Goal: Transaction & Acquisition: Obtain resource

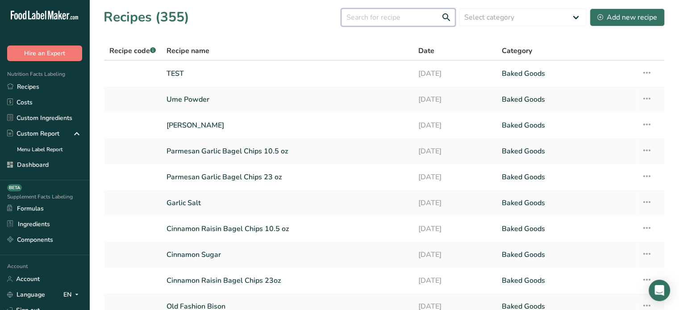
click at [409, 14] on input "text" at bounding box center [398, 17] width 114 height 18
type input "c"
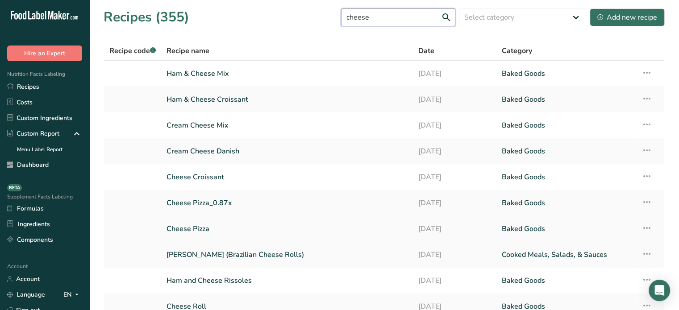
type input "cheese"
click at [229, 228] on link "Cheese Pizza" at bounding box center [287, 229] width 241 height 19
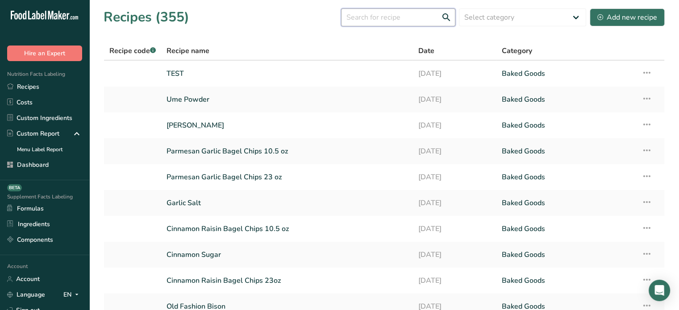
click at [391, 14] on input "text" at bounding box center [398, 17] width 114 height 18
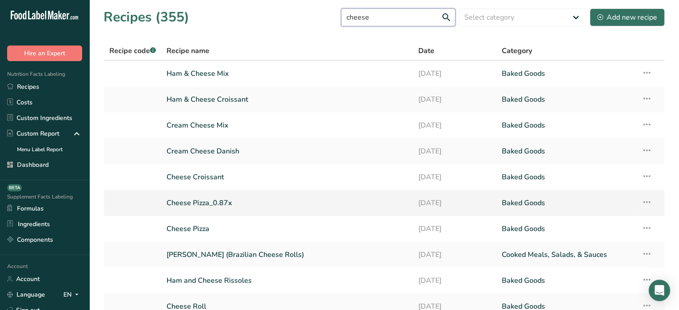
type input "cheese"
click at [218, 203] on link "Cheese Pizza_0.87x" at bounding box center [287, 203] width 241 height 19
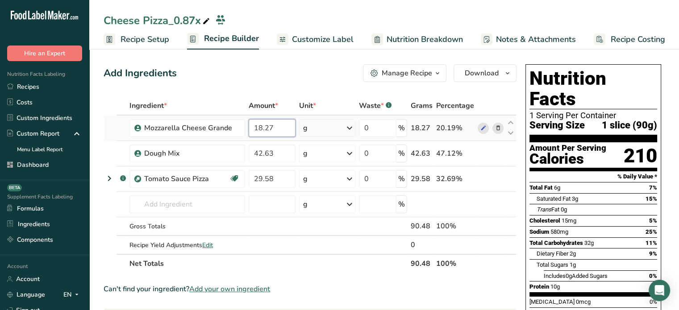
drag, startPoint x: 275, startPoint y: 129, endPoint x: 248, endPoint y: 129, distance: 26.8
click at [249, 129] on input "18.27" at bounding box center [272, 128] width 47 height 18
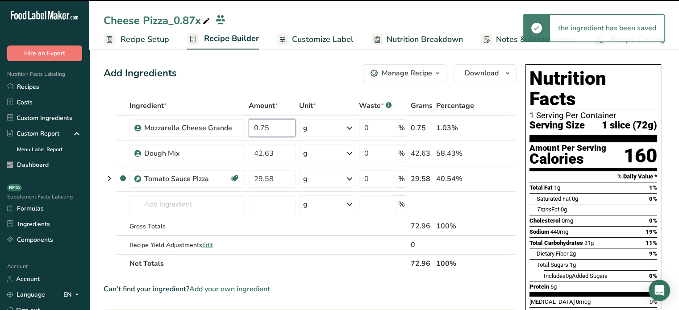
type input "0.75"
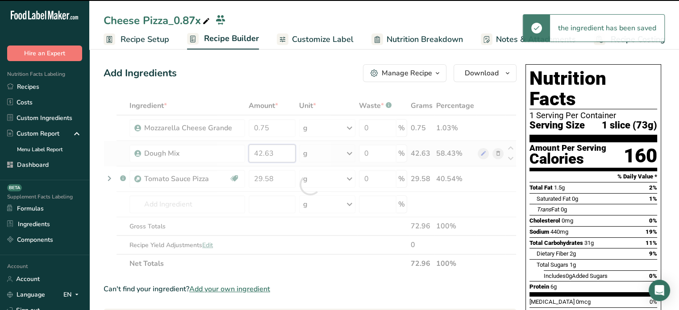
click at [289, 151] on div "Ingredient * Amount * Unit * Waste * .a-a{fill:#347362;}.b-a{fill:#fff;} Grams …" at bounding box center [310, 184] width 413 height 177
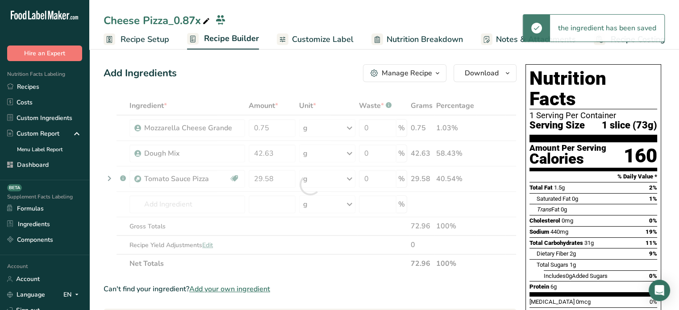
click at [316, 131] on div "Ingredient * Amount * Unit * Waste * .a-a{fill:#347362;}.b-a{fill:#fff;} Grams …" at bounding box center [310, 184] width 413 height 177
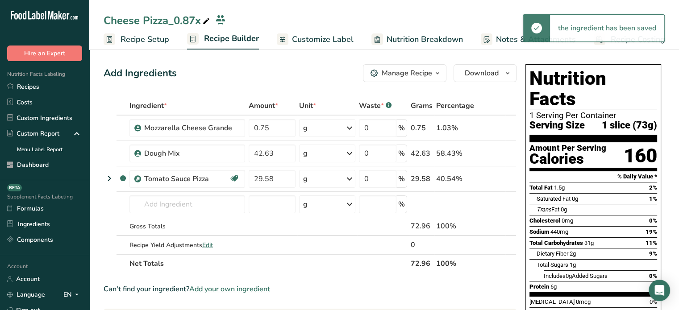
click at [316, 128] on div "g" at bounding box center [327, 128] width 56 height 18
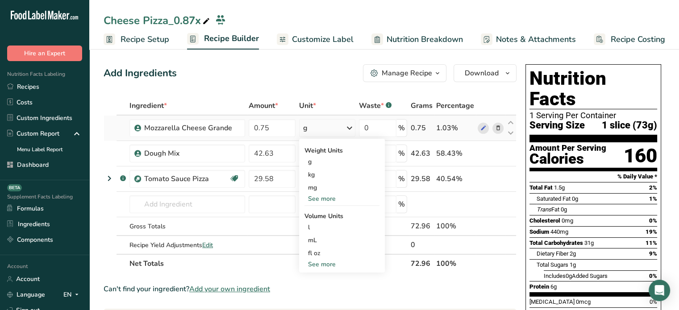
click at [333, 199] on div "See more" at bounding box center [342, 198] width 75 height 9
click at [324, 228] on div "oz" at bounding box center [342, 226] width 75 height 13
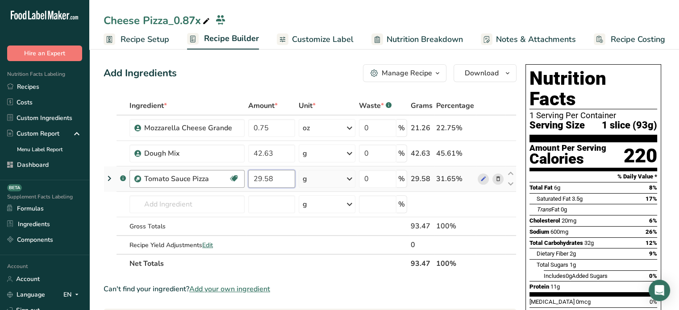
drag, startPoint x: 280, startPoint y: 173, endPoint x: 243, endPoint y: 172, distance: 36.6
click at [243, 172] on tr ".a-a{fill:#347362;}.b-a{fill:#fff;} Tomato Sauce Pizza Source of Antioxidants D…" at bounding box center [310, 179] width 412 height 25
type input "1.4"
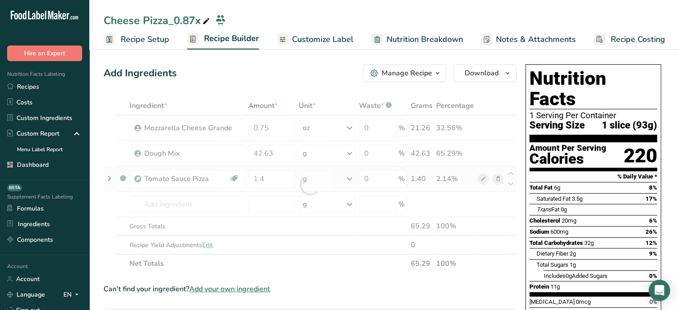
click at [321, 182] on div "Ingredient * Amount * Unit * Waste * .a-a{fill:#347362;}.b-a{fill:#fff;} Grams …" at bounding box center [310, 184] width 413 height 177
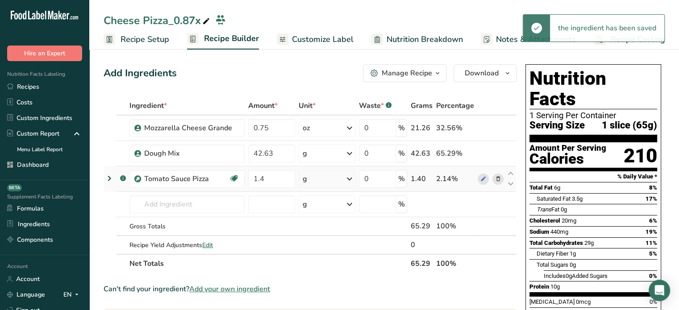
click at [321, 182] on div "g" at bounding box center [327, 179] width 57 height 18
click at [324, 250] on div "See more" at bounding box center [341, 249] width 75 height 9
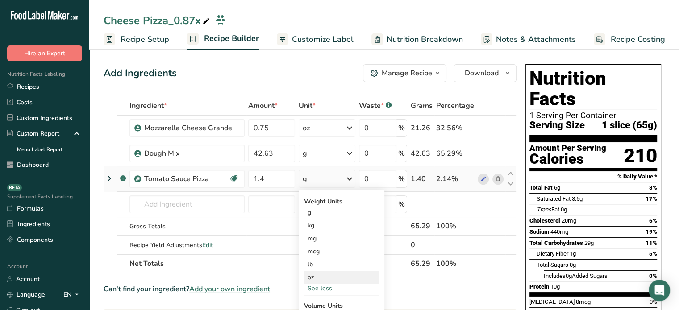
click at [323, 275] on div "oz" at bounding box center [341, 277] width 75 height 13
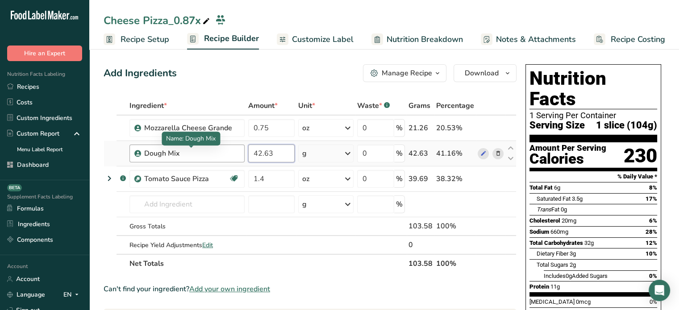
drag, startPoint x: 277, startPoint y: 156, endPoint x: 222, endPoint y: 154, distance: 55.5
click at [222, 154] on tr "Dough Mix 42.63 g Weight Units g kg mg See more Volume Units l mL fl oz See mor…" at bounding box center [310, 153] width 412 height 25
type input "1.75"
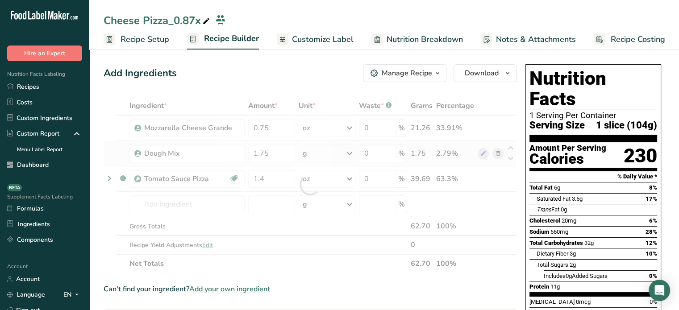
click at [334, 160] on div "Ingredient * Amount * Unit * Waste * .a-a{fill:#347362;}.b-a{fill:#fff;} Grams …" at bounding box center [310, 184] width 413 height 177
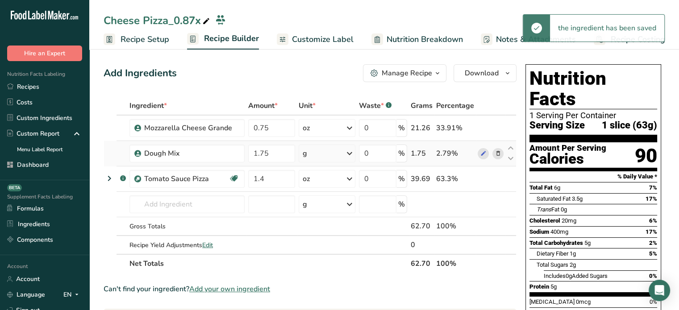
click at [336, 150] on div "g" at bounding box center [327, 154] width 57 height 18
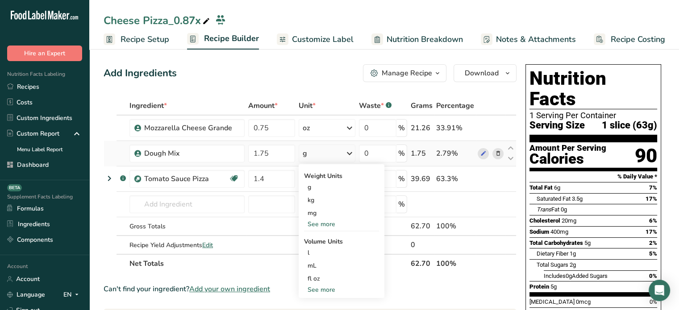
click at [325, 225] on div "See more" at bounding box center [341, 224] width 75 height 9
click at [322, 250] on div "oz" at bounding box center [341, 252] width 75 height 13
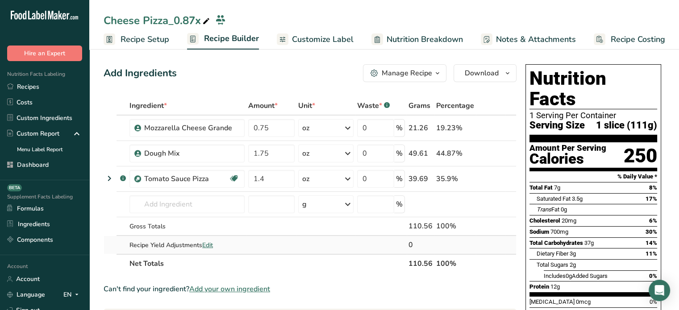
drag, startPoint x: 213, startPoint y: 239, endPoint x: 210, endPoint y: 246, distance: 6.8
click at [210, 246] on div "Recipe Yield Adjustments Edit" at bounding box center [187, 245] width 115 height 9
click at [210, 246] on span "Edit" at bounding box center [207, 245] width 11 height 8
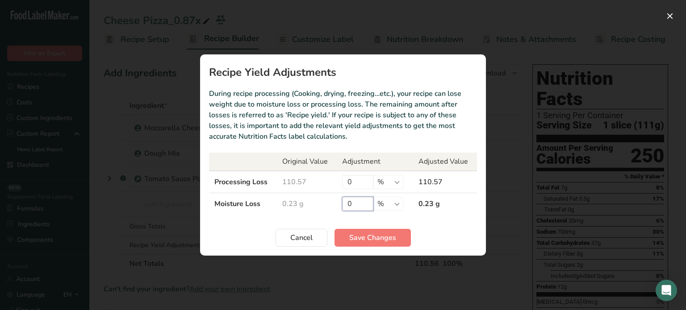
drag, startPoint x: 359, startPoint y: 202, endPoint x: 345, endPoint y: 203, distance: 14.3
click at [345, 203] on input "0" at bounding box center [357, 204] width 31 height 14
type input "1.56"
click at [407, 203] on td "1.56 % g kg mg mcg lb oz" at bounding box center [375, 204] width 76 height 22
click at [386, 206] on select "% g kg mg mcg lb oz" at bounding box center [388, 204] width 30 height 14
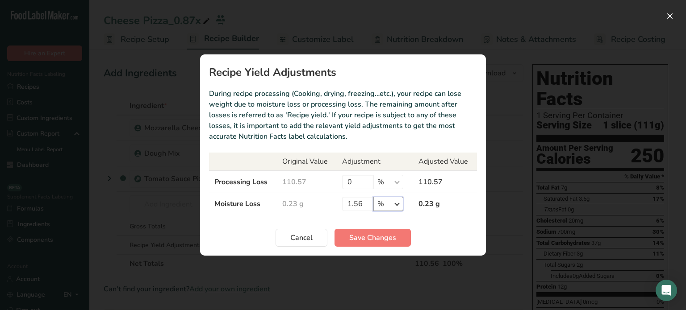
select select "0"
click at [373, 197] on select "% g kg mg mcg lb oz" at bounding box center [388, 204] width 30 height 14
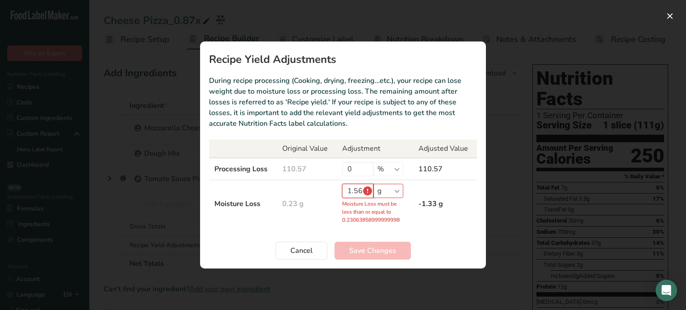
click at [362, 191] on input "1.56" at bounding box center [357, 191] width 31 height 14
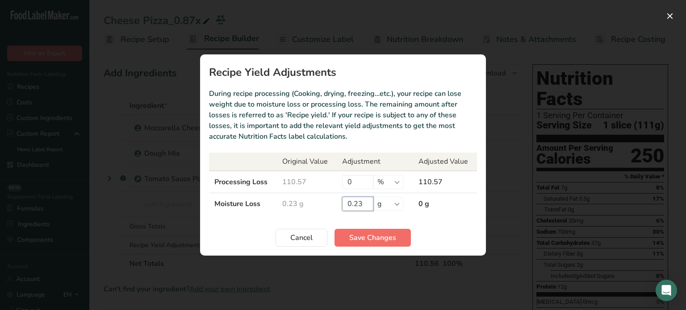
type input "0.23"
click at [361, 244] on button "Save Changes" at bounding box center [373, 238] width 76 height 18
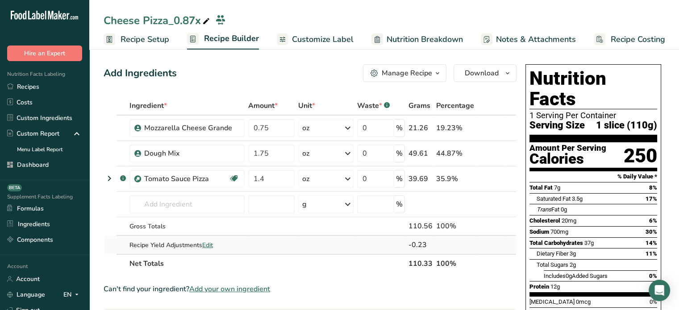
click at [209, 246] on span "Edit" at bounding box center [207, 245] width 11 height 8
select select "0"
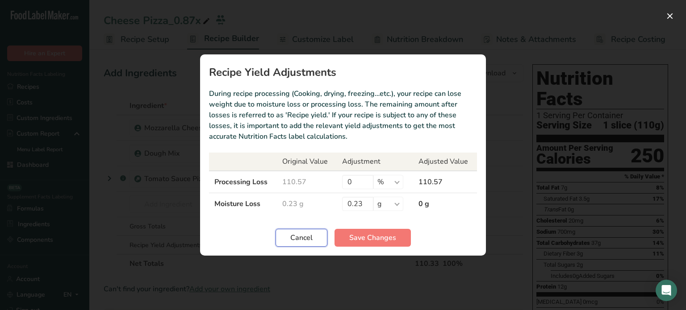
click at [310, 243] on button "Cancel" at bounding box center [302, 238] width 52 height 18
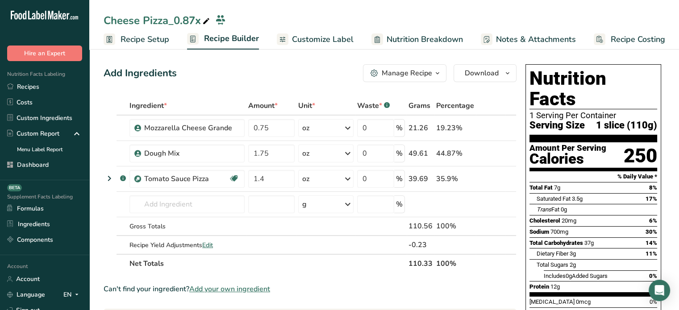
click at [422, 260] on th "110.33" at bounding box center [421, 263] width 28 height 19
copy tr "110.33"
click at [159, 36] on span "Recipe Setup" at bounding box center [145, 40] width 49 height 12
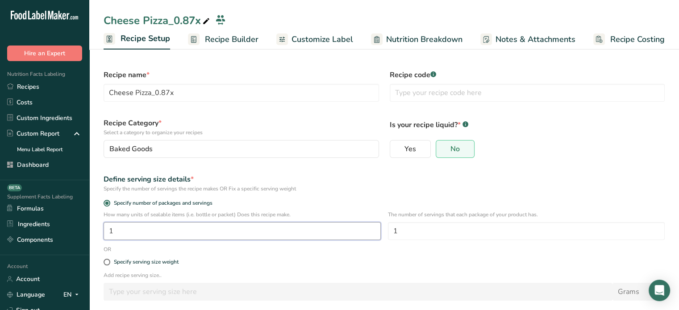
drag, startPoint x: 305, startPoint y: 235, endPoint x: 85, endPoint y: 229, distance: 219.4
click at [85, 229] on div ".a-20{fill:#fff;} Hire an Expert Nutrition Facts Labeling Recipes Costs Custom …" at bounding box center [339, 176] width 679 height 353
paste input ".0122"
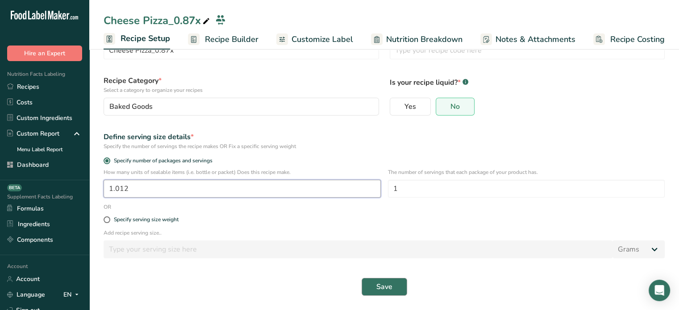
type input "1.012"
click at [401, 287] on button "Save" at bounding box center [385, 287] width 46 height 18
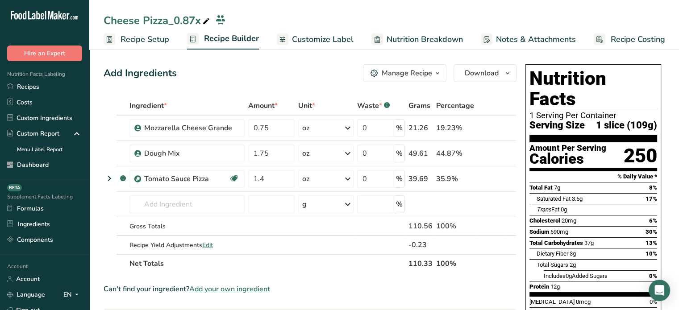
click at [335, 38] on span "Customize Label" at bounding box center [323, 40] width 62 height 12
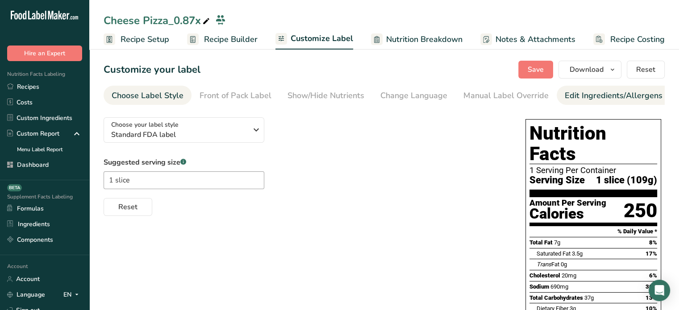
click at [587, 95] on div "Edit Ingredients/Allergens List" at bounding box center [621, 96] width 113 height 12
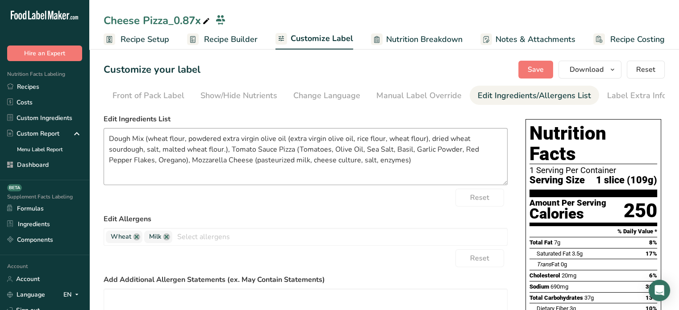
scroll to position [0, 88]
drag, startPoint x: 414, startPoint y: 162, endPoint x: 121, endPoint y: 142, distance: 293.7
click at [121, 142] on textarea "Dough Mix (wheat flour, powdered extra virgin olive oil (extra virgin olive oil…" at bounding box center [306, 156] width 404 height 57
click at [156, 144] on textarea "Dough Mix (wheat flour, powdered extra virgin olive oil (extra virgin olive oil…" at bounding box center [306, 156] width 404 height 57
click at [154, 137] on textarea "Dough Mix (wheat flour, powdered extra virgin olive oil (extra virgin olive oil…" at bounding box center [306, 156] width 404 height 57
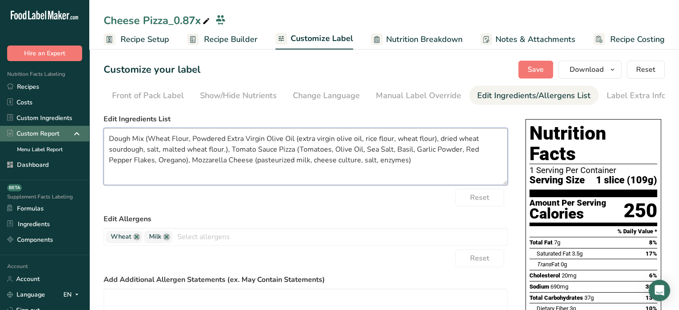
drag, startPoint x: 397, startPoint y: 176, endPoint x: 12, endPoint y: 132, distance: 387.5
click at [12, 132] on div ".a-20{fill:#fff;} Hire an Expert Nutrition Facts Labeling Recipes Costs Custom …" at bounding box center [339, 259] width 679 height 519
paste textarea "Extra Virgin Olive Oil, Rice Flour, Wheat Flour), Dried Wheat Sourdough, Salt, …"
click at [300, 137] on textarea "Dough Mix (Wheat Flour, Powdered Extra Virgin Olive Oil (Extra Virgin Olive Oil…" at bounding box center [306, 156] width 404 height 57
click at [445, 139] on textarea "Dough Mix (Wheat Flour, Powdered Extra Virgin Olive Oil [Extra Virgin Olive Oil…" at bounding box center [306, 156] width 404 height 57
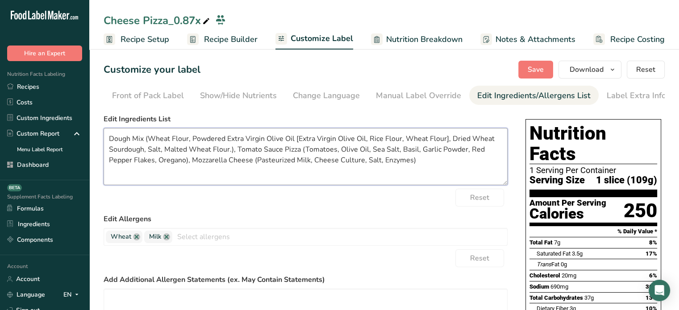
click at [231, 150] on textarea "Dough Mix (Wheat Flour, Powdered Extra Virgin Olive Oil [Extra Virgin Olive Oil…" at bounding box center [306, 156] width 404 height 57
click at [289, 151] on textarea "Dough Mix (Wheat Flour, Powdered Extra Virgin Olive Oil [Extra Virgin Olive Oil…" at bounding box center [306, 156] width 404 height 57
click at [396, 165] on textarea "Dough Mix (Wheat Flour, Powdered Extra Virgin Olive Oil [Extra Virgin Olive Oil…" at bounding box center [306, 156] width 404 height 57
drag, startPoint x: 403, startPoint y: 162, endPoint x: 107, endPoint y: 138, distance: 297.2
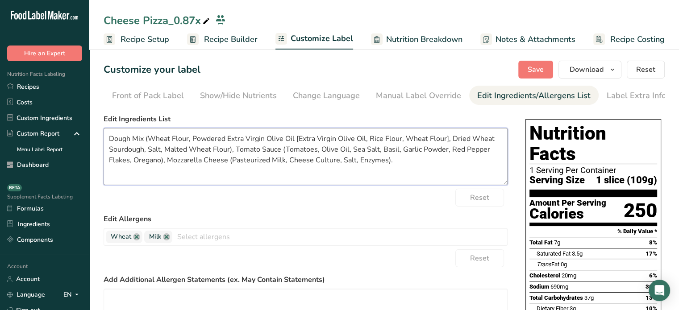
click at [107, 138] on textarea "Dough Mix (Wheat Flour, Powdered Extra Virgin Olive Oil [Extra Virgin Olive Oil…" at bounding box center [306, 156] width 404 height 57
type textarea "Dough Mix (Wheat Flour, Powdered Extra Virgin Olive Oil [Extra Virgin Olive Oil…"
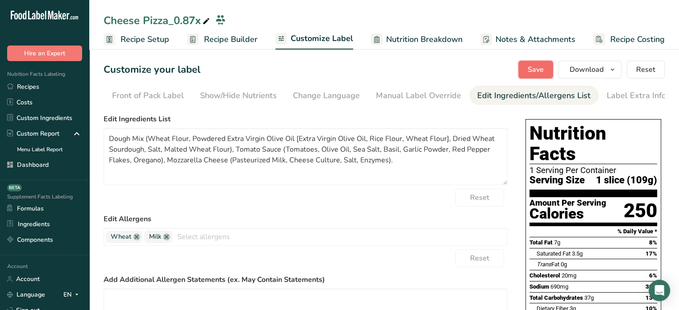
click at [531, 65] on span "Save" at bounding box center [536, 69] width 16 height 11
click at [536, 66] on span "Save" at bounding box center [536, 69] width 16 height 11
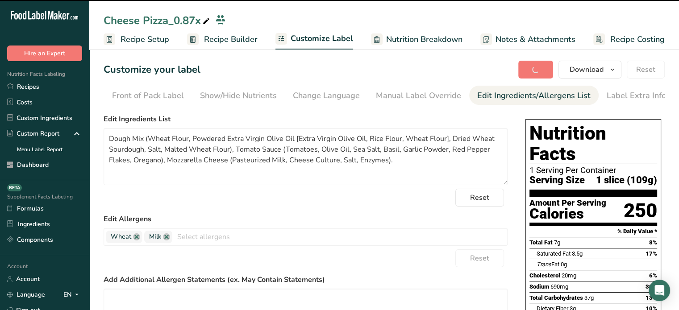
click at [205, 20] on icon at bounding box center [206, 21] width 8 height 13
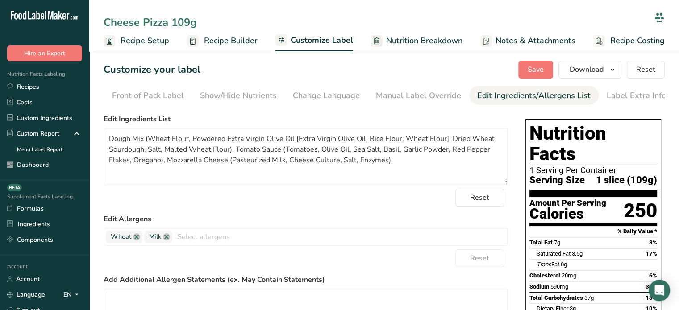
type input "Cheese Pizza 109g"
click at [261, 75] on div "Customize your label Save Download Choose what to show on your downloaded label…" at bounding box center [385, 70] width 562 height 18
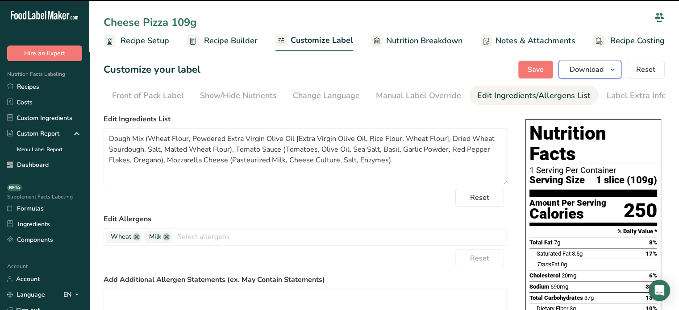
click at [585, 74] on span "Download" at bounding box center [587, 69] width 34 height 11
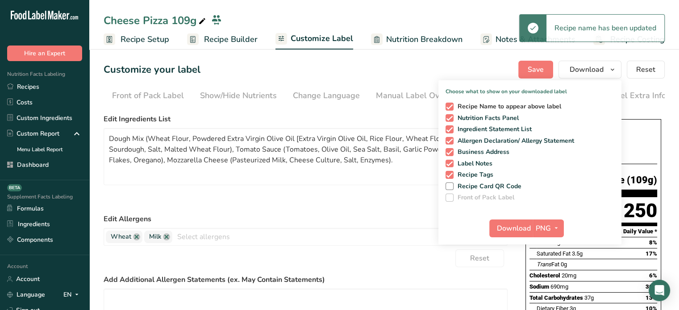
click at [501, 107] on span "Recipe Name to appear above label" at bounding box center [508, 107] width 108 height 8
click at [452, 107] on input "Recipe Name to appear above label" at bounding box center [449, 107] width 6 height 6
checkbox input "false"
click at [477, 172] on span "Recipe Tags" at bounding box center [474, 175] width 40 height 8
click at [452, 172] on input "Recipe Tags" at bounding box center [449, 175] width 6 height 6
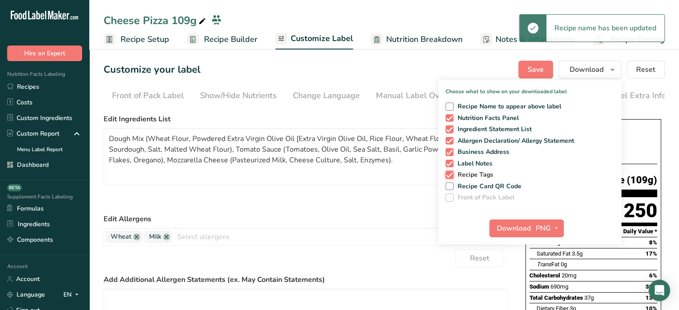
checkbox input "false"
click at [553, 220] on button "PNG" at bounding box center [548, 229] width 31 height 18
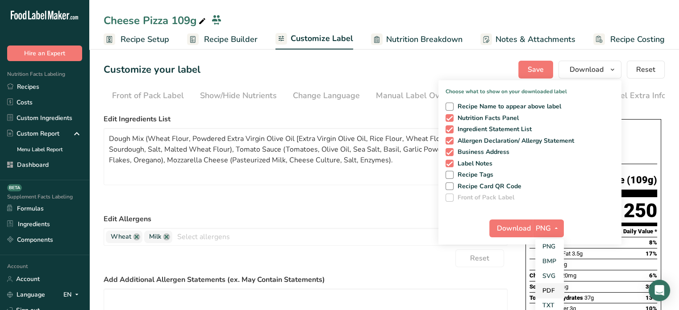
click at [553, 291] on link "PDF" at bounding box center [550, 291] width 29 height 15
click at [522, 226] on span "Download" at bounding box center [515, 228] width 34 height 11
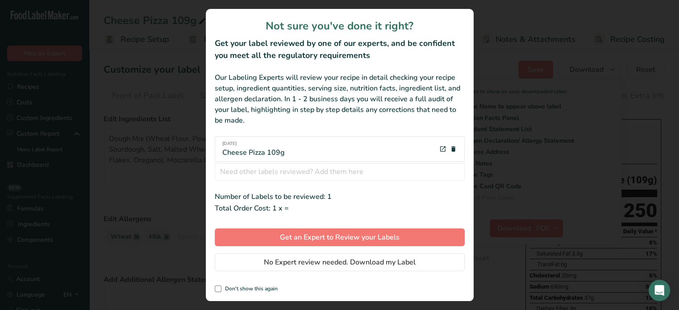
scroll to position [0, 0]
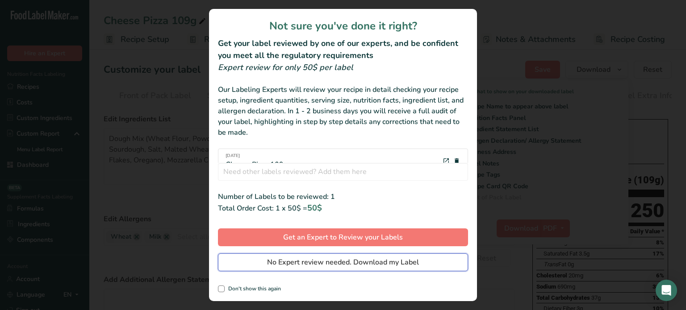
click at [398, 264] on span "No Expert review needed. Download my Label" at bounding box center [343, 262] width 152 height 11
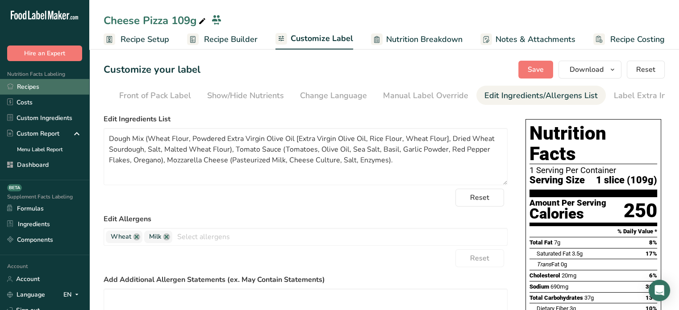
click at [63, 90] on link "Recipes" at bounding box center [44, 87] width 89 height 16
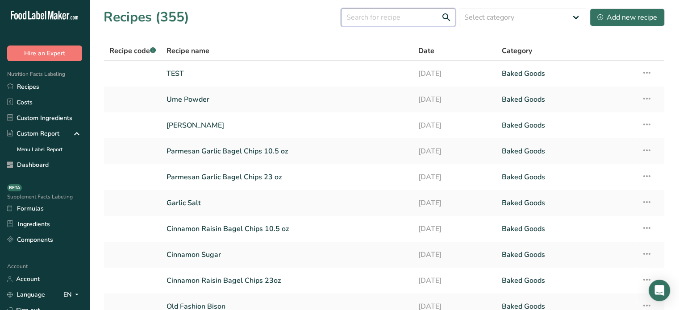
click at [412, 11] on input "text" at bounding box center [398, 17] width 114 height 18
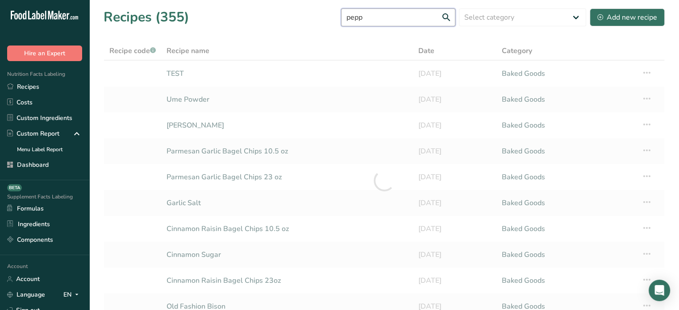
type input "pepp"
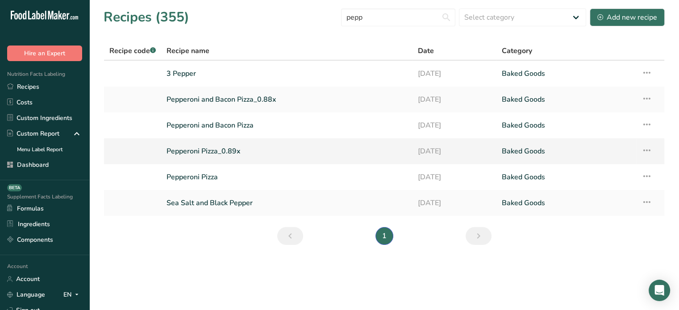
click at [222, 147] on link "Pepperoni Pizza_0.89x" at bounding box center [287, 151] width 241 height 19
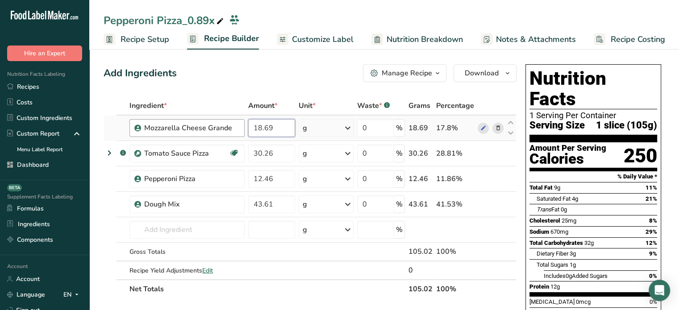
drag, startPoint x: 286, startPoint y: 124, endPoint x: 232, endPoint y: 122, distance: 53.7
click at [232, 122] on tr "Mozzarella Cheese Grande 18.69 g Weight Units g kg mg See more Volume Units l m…" at bounding box center [310, 128] width 412 height 25
type input "0.75"
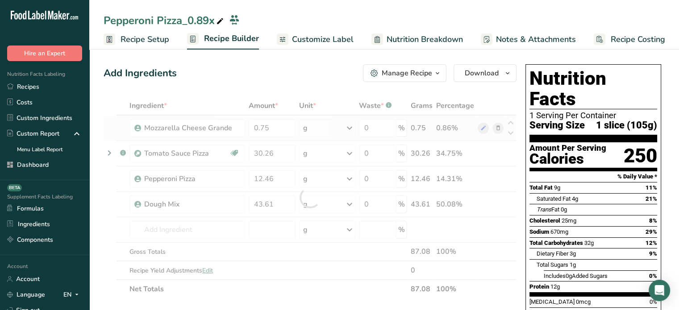
click at [350, 130] on div "Ingredient * Amount * Unit * Waste * .a-a{fill:#347362;}.b-a{fill:#fff;} Grams …" at bounding box center [310, 197] width 413 height 202
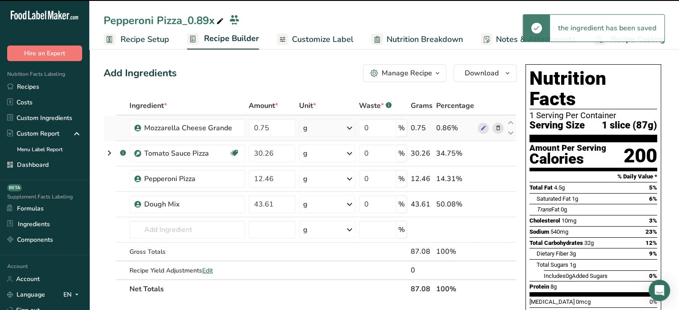
click at [350, 130] on icon at bounding box center [349, 128] width 11 height 16
click at [334, 197] on div "See more" at bounding box center [342, 198] width 75 height 9
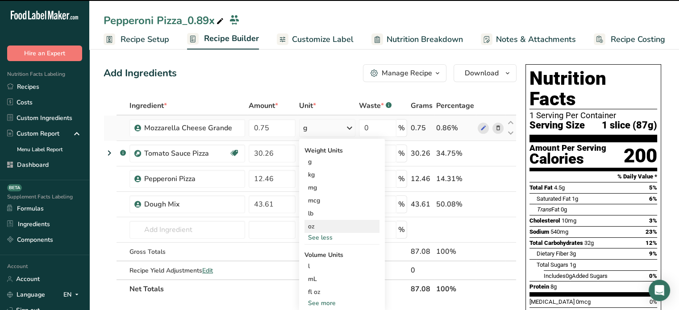
click at [323, 221] on div "oz" at bounding box center [342, 226] width 75 height 13
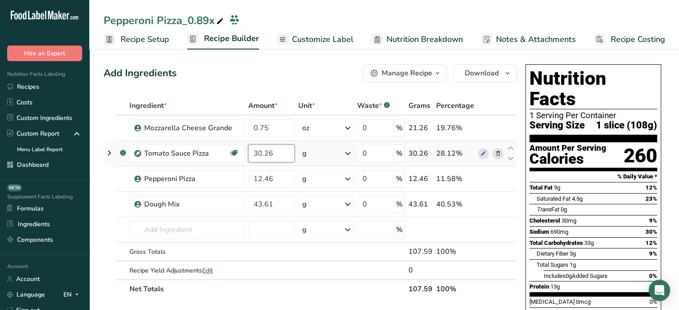
drag, startPoint x: 281, startPoint y: 150, endPoint x: 248, endPoint y: 149, distance: 32.6
click at [248, 149] on input "30.26" at bounding box center [271, 154] width 46 height 18
type input "1.4"
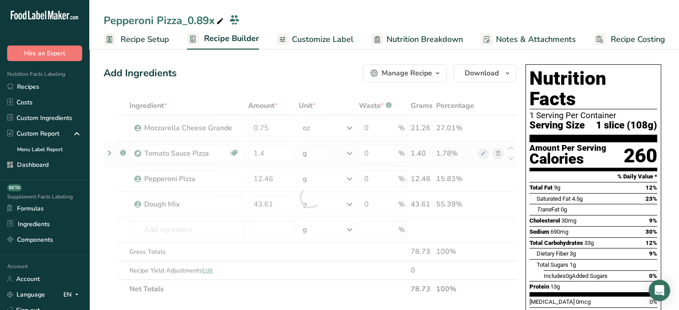
click at [334, 159] on div "Ingredient * Amount * Unit * Waste * .a-a{fill:#347362;}.b-a{fill:#fff;} Grams …" at bounding box center [310, 197] width 413 height 202
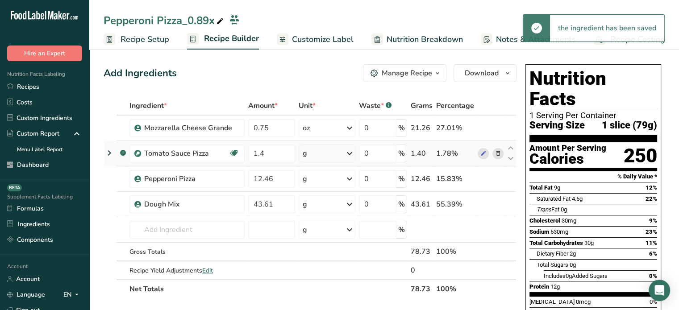
click at [334, 159] on div "g" at bounding box center [327, 154] width 57 height 18
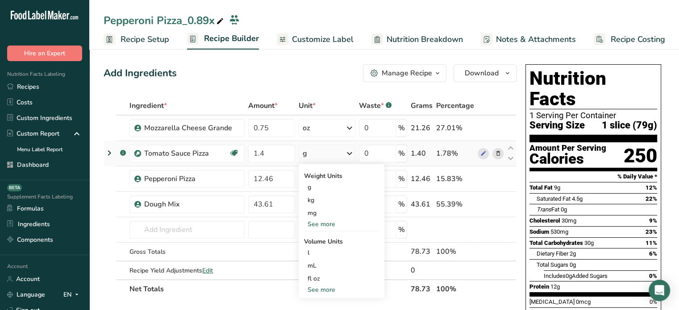
click at [325, 222] on div "See more" at bounding box center [341, 224] width 75 height 9
click at [320, 247] on div "oz" at bounding box center [341, 252] width 75 height 13
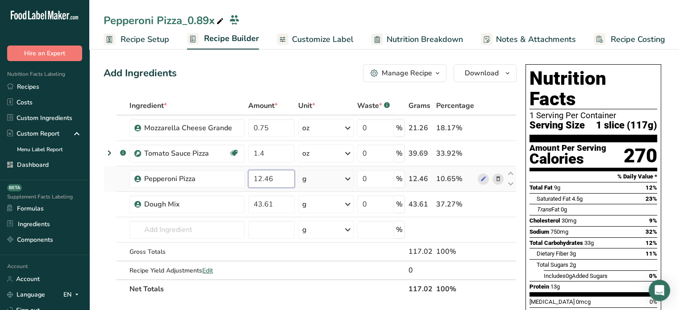
drag, startPoint x: 288, startPoint y: 177, endPoint x: 249, endPoint y: 176, distance: 38.4
click at [249, 176] on input "12.46" at bounding box center [271, 179] width 46 height 18
type input "0.5"
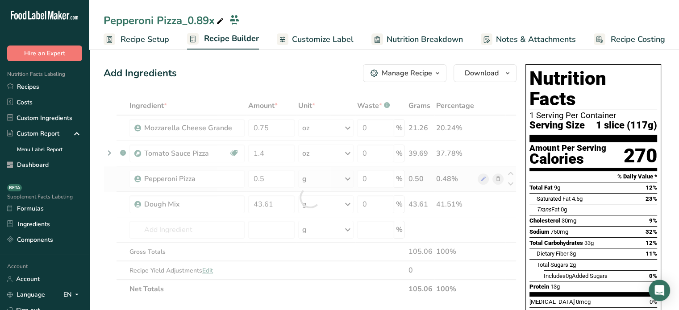
click at [336, 181] on div "Ingredient * Amount * Unit * Waste * .a-a{fill:#347362;}.b-a{fill:#fff;} Grams …" at bounding box center [310, 197] width 413 height 202
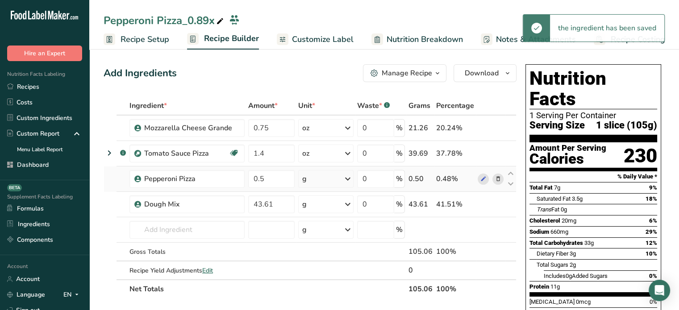
click at [336, 181] on div "g" at bounding box center [325, 179] width 55 height 18
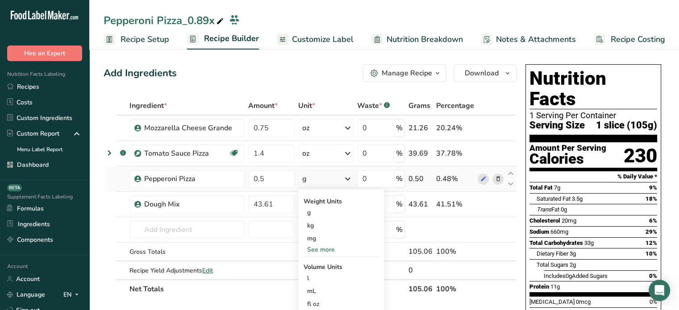
click at [322, 246] on div "See more" at bounding box center [341, 249] width 75 height 9
click at [320, 273] on div "oz" at bounding box center [341, 277] width 75 height 13
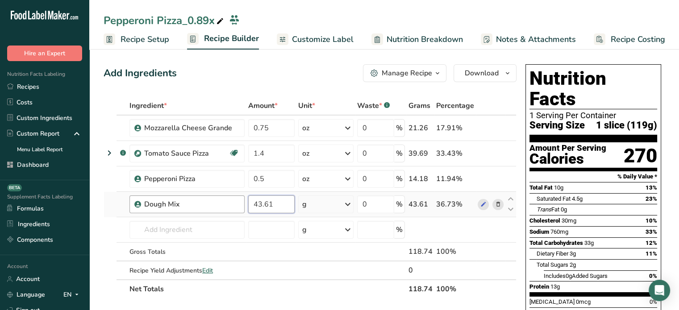
drag, startPoint x: 277, startPoint y: 200, endPoint x: 228, endPoint y: 197, distance: 48.8
click at [228, 197] on tr "Dough Mix 43.61 g Weight Units g kg mg See more Volume Units l mL fl oz See mor…" at bounding box center [310, 204] width 412 height 25
type input "1.75"
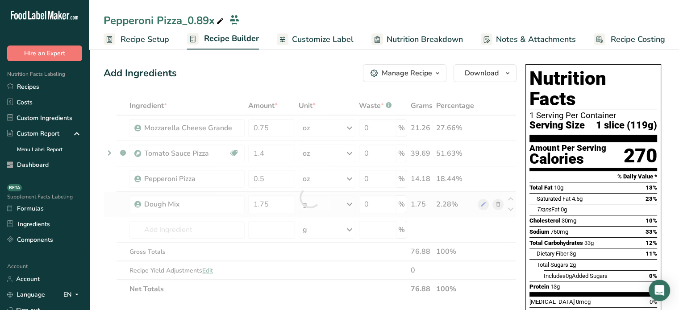
click at [325, 206] on div "Ingredient * Amount * Unit * Waste * .a-a{fill:#347362;}.b-a{fill:#fff;} Grams …" at bounding box center [310, 197] width 413 height 202
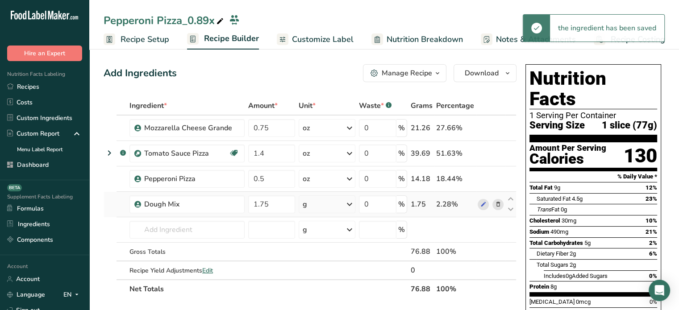
click at [325, 206] on div "g" at bounding box center [327, 205] width 57 height 18
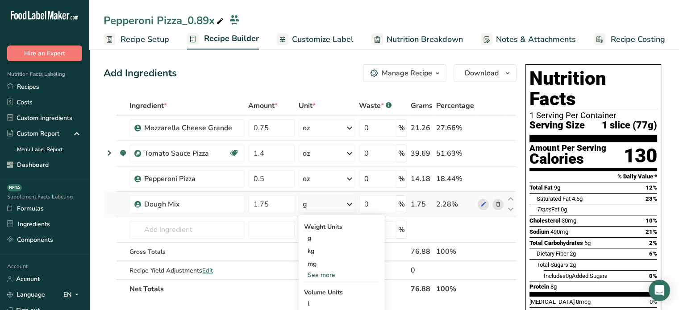
click at [318, 275] on div "See more" at bounding box center [341, 275] width 75 height 9
click at [319, 303] on div "oz" at bounding box center [341, 303] width 75 height 13
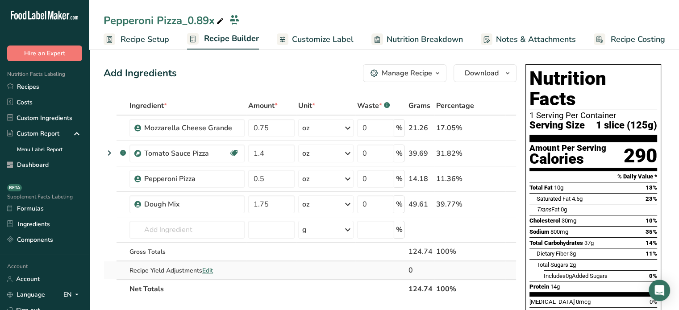
click at [210, 271] on span "Edit" at bounding box center [207, 271] width 11 height 8
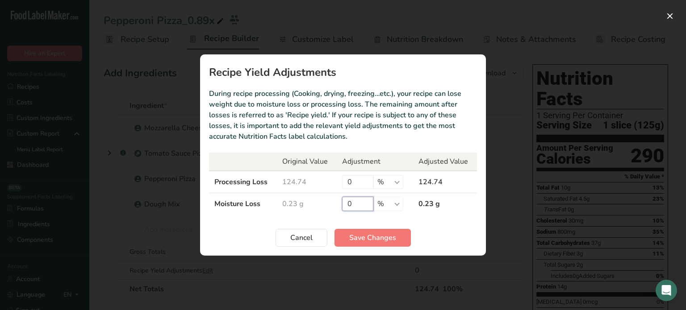
click at [357, 202] on input "0" at bounding box center [357, 204] width 31 height 14
type input "0.23"
click at [390, 205] on select "% g kg mg mcg lb oz" at bounding box center [388, 204] width 30 height 14
select select "0"
click at [373, 197] on select "% g kg mg mcg lb oz" at bounding box center [388, 204] width 30 height 14
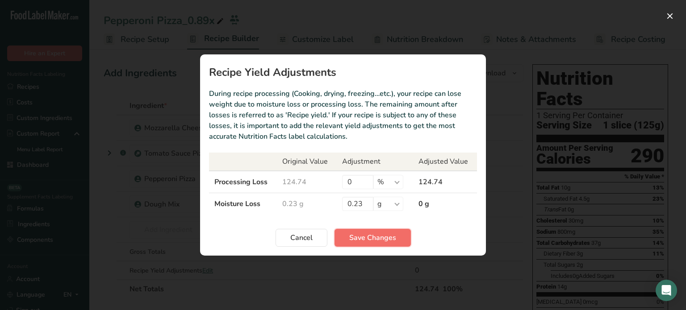
click at [385, 237] on span "Save Changes" at bounding box center [372, 238] width 47 height 11
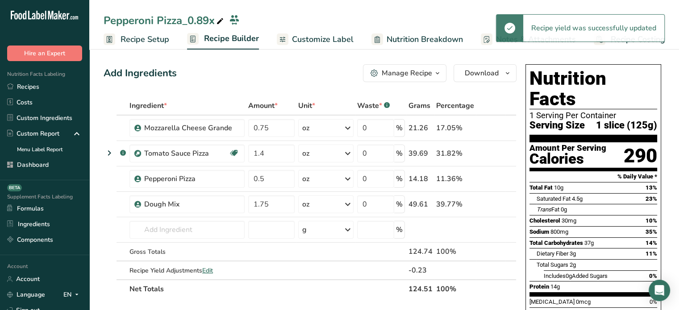
click at [423, 289] on th "124.51" at bounding box center [421, 289] width 28 height 19
copy th "124.51"
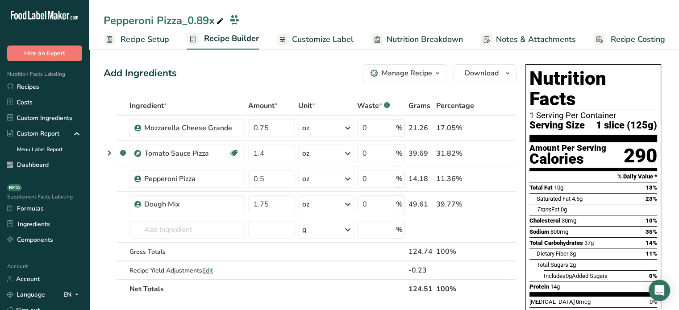
click at [160, 40] on span "Recipe Setup" at bounding box center [145, 40] width 49 height 12
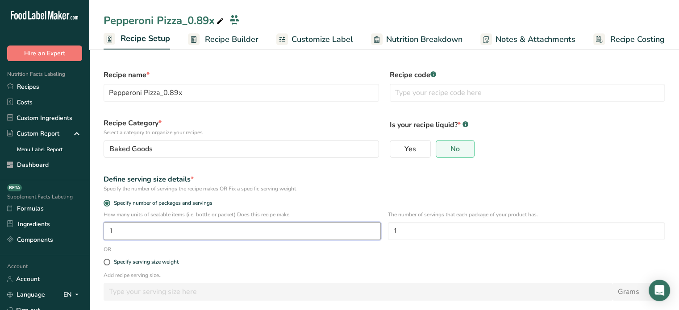
click at [145, 227] on input "1" at bounding box center [242, 231] width 277 height 18
paste input ".012"
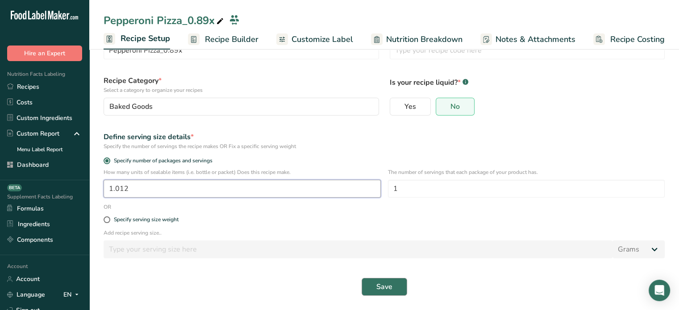
type input "1.012"
click at [398, 282] on button "Save" at bounding box center [385, 287] width 46 height 18
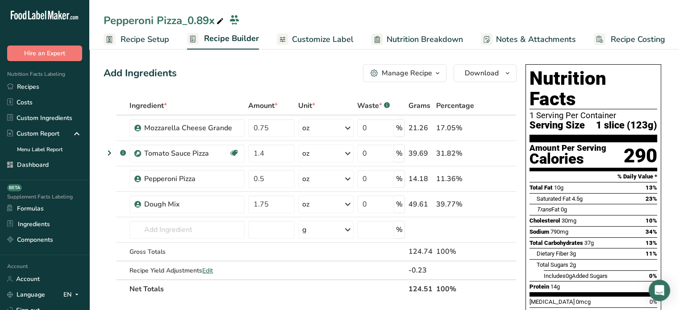
click at [351, 40] on span "Customize Label" at bounding box center [323, 40] width 62 height 12
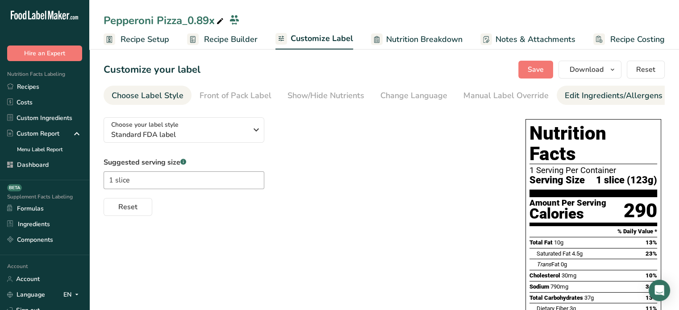
click at [565, 101] on div "Edit Ingredients/Allergens List" at bounding box center [621, 96] width 113 height 12
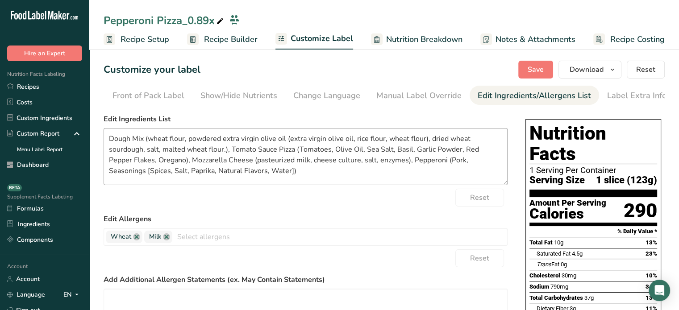
scroll to position [0, 88]
drag, startPoint x: 284, startPoint y: 175, endPoint x: 96, endPoint y: 127, distance: 194.4
click at [96, 127] on section "Customize your label Save Download Choose what to show on your downloaded label…" at bounding box center [384, 291] width 590 height 490
paste textarea "Wheat Flour, Powdered Extra Virgin Olive Oil (Extra Virgin Olive Oil, Rice Flou…"
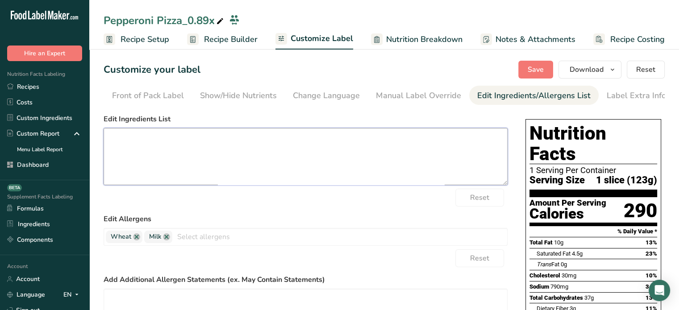
scroll to position [114, 0]
drag, startPoint x: 184, startPoint y: 179, endPoint x: 101, endPoint y: 168, distance: 83.4
click at [101, 168] on section "Customize your label Save Download Choose what to show on your downloaded label…" at bounding box center [384, 291] width 590 height 490
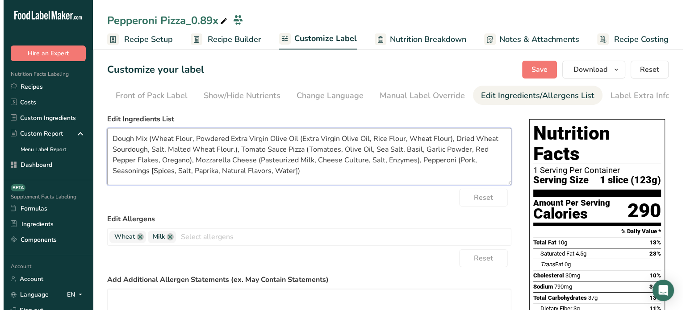
scroll to position [0, 0]
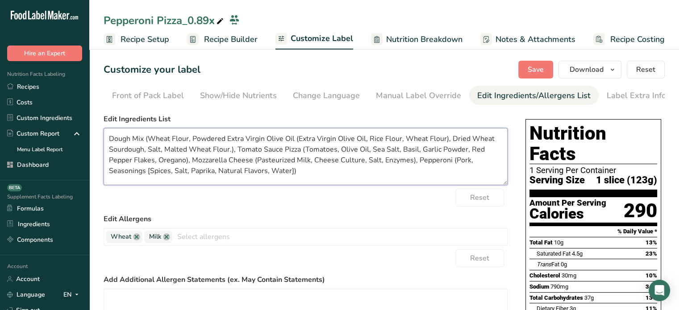
click at [299, 141] on textarea "Dough Mix (Wheat Flour, Powdered Extra Virgin Olive Oil (Extra Virgin Olive Oil…" at bounding box center [306, 156] width 404 height 57
click at [447, 143] on textarea "Dough Mix (Wheat Flour, Powdered Extra Virgin Olive Oil [Extra Virgin Olive Oil…" at bounding box center [306, 156] width 404 height 57
click at [231, 152] on textarea "Dough Mix (Wheat Flour, Powdered Extra Virgin Olive Oil [Extra Virgin Olive Oil…" at bounding box center [306, 156] width 404 height 57
click at [291, 150] on textarea "Dough Mix (Wheat Flour, Powdered Extra Virgin Olive Oil [Extra Virgin Olive Oil…" at bounding box center [306, 156] width 404 height 57
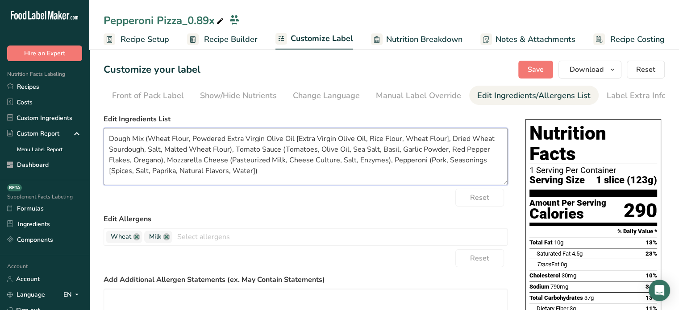
click at [279, 176] on textarea "Dough Mix (Wheat Flour, Powdered Extra Virgin Olive Oil [Extra Virgin Olive Oil…" at bounding box center [306, 156] width 404 height 57
type textarea "Dough Mix (Wheat Flour, Powdered Extra Virgin Olive Oil [Extra Virgin Olive Oil…"
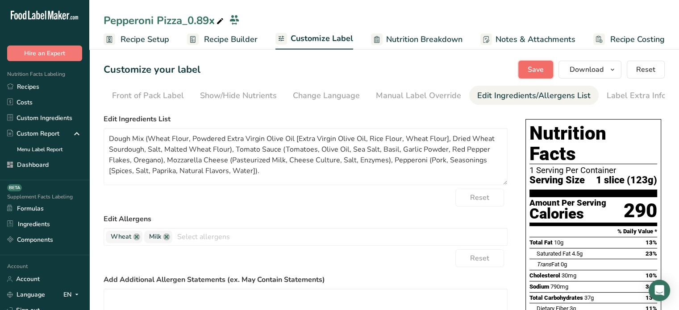
click at [532, 71] on span "Save" at bounding box center [536, 69] width 16 height 11
click at [528, 66] on button "Save" at bounding box center [536, 70] width 35 height 18
click at [528, 66] on div "Save Download Choose what to show on your downloaded label Recipe Name to appea…" at bounding box center [592, 70] width 147 height 18
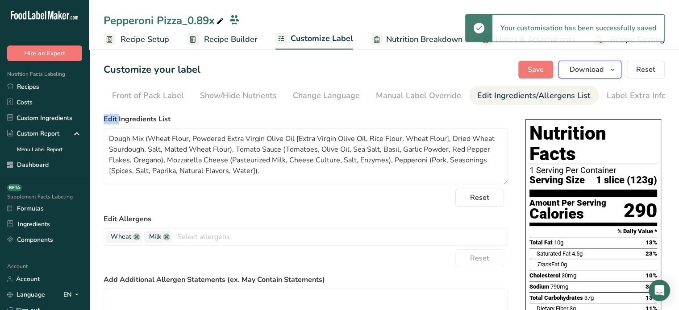
click at [583, 72] on span "Download" at bounding box center [587, 69] width 34 height 11
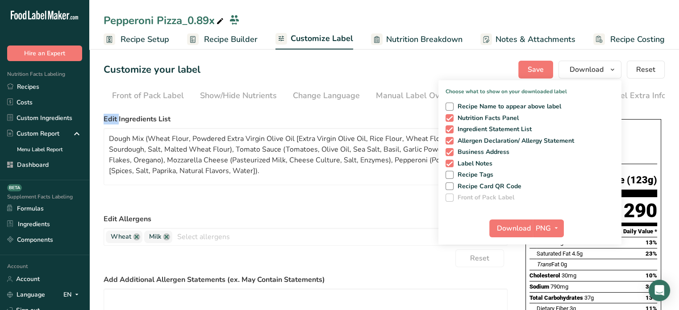
click at [222, 17] on icon at bounding box center [220, 21] width 8 height 13
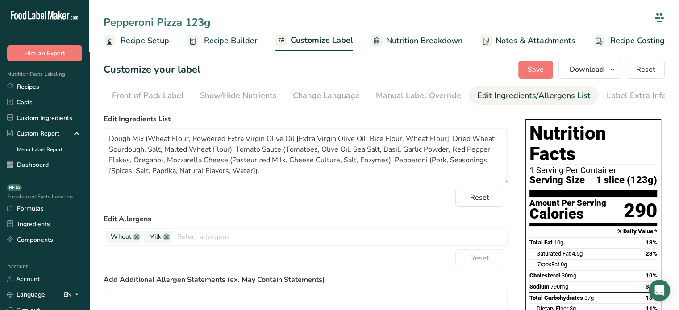
type input "Pepperoni Pizza 123g"
click at [240, 67] on div "Customize your label Save Download Choose what to show on your downloaded label…" at bounding box center [385, 70] width 562 height 18
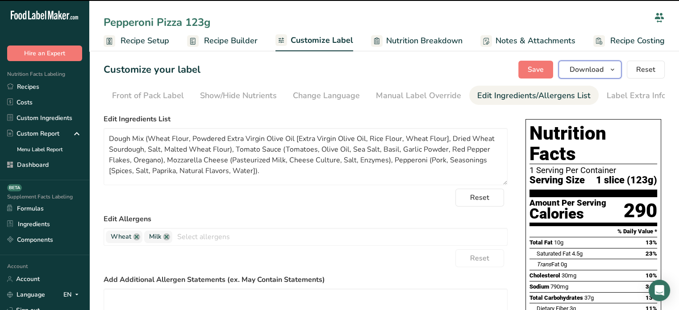
click at [597, 68] on span "Download" at bounding box center [587, 69] width 34 height 11
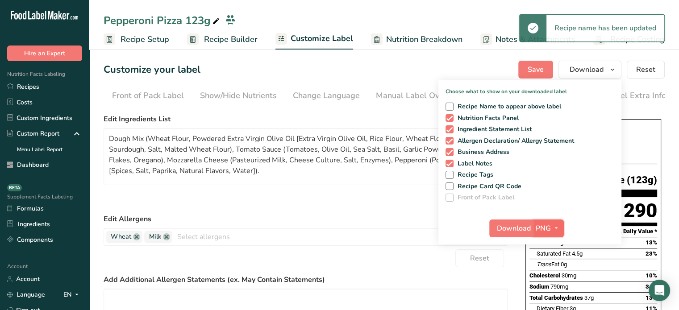
click at [542, 230] on span "PNG" at bounding box center [543, 228] width 15 height 11
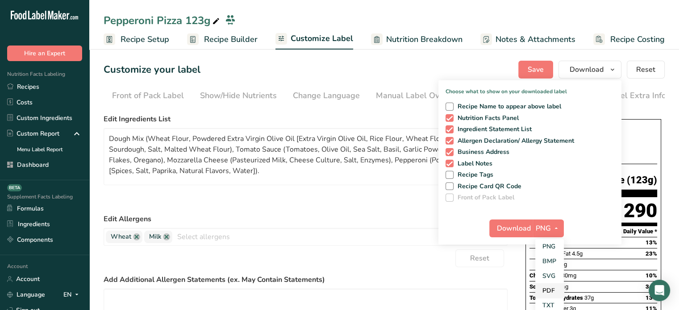
click at [552, 290] on link "PDF" at bounding box center [550, 291] width 29 height 15
click at [522, 227] on span "Download" at bounding box center [515, 228] width 34 height 11
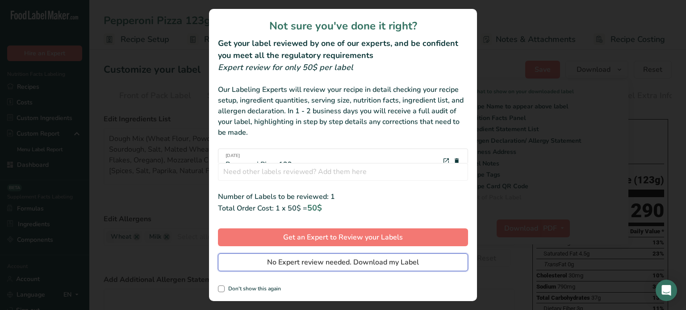
click at [398, 262] on span "No Expert review needed. Download my Label" at bounding box center [343, 262] width 152 height 11
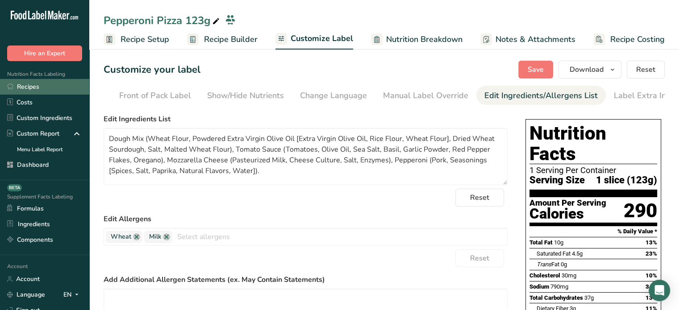
click at [70, 84] on link "Recipes" at bounding box center [44, 87] width 89 height 16
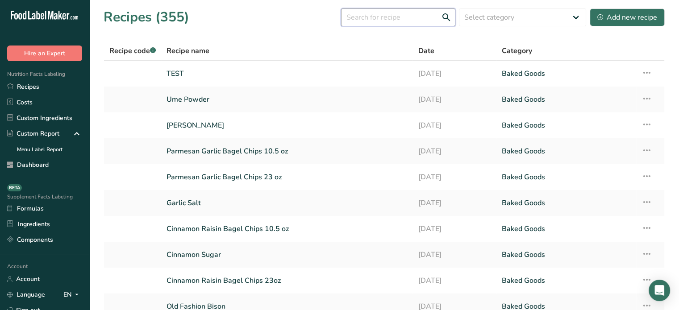
click at [387, 10] on input "text" at bounding box center [398, 17] width 114 height 18
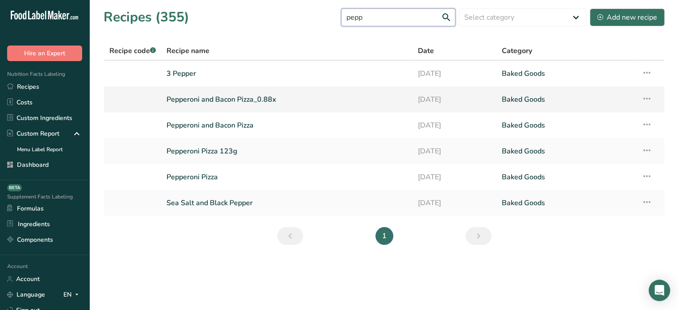
type input "pepp"
click at [273, 94] on link "Pepperoni and Bacon Pizza_0.88x" at bounding box center [287, 99] width 241 height 19
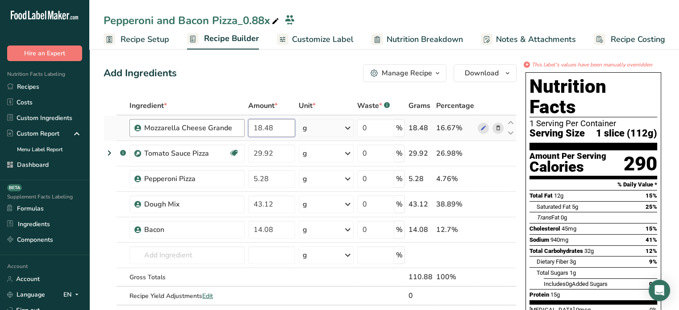
drag, startPoint x: 276, startPoint y: 126, endPoint x: 244, endPoint y: 124, distance: 31.8
click at [244, 124] on tr "Mozzarella Cheese Grande 18.48 g Weight Units g kg mg See more Volume Units l m…" at bounding box center [310, 128] width 412 height 25
type input "0.75"
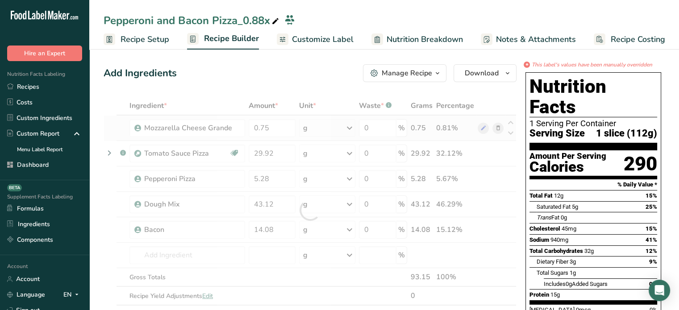
click at [325, 134] on div "Ingredient * Amount * Unit * Waste * .a-a{fill:#347362;}.b-a{fill:#fff;} Grams …" at bounding box center [310, 210] width 413 height 228
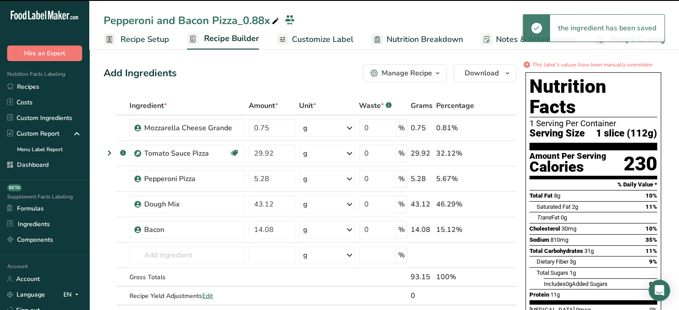
click at [336, 128] on div "g" at bounding box center [327, 128] width 56 height 18
click at [322, 197] on div "See more" at bounding box center [342, 198] width 75 height 9
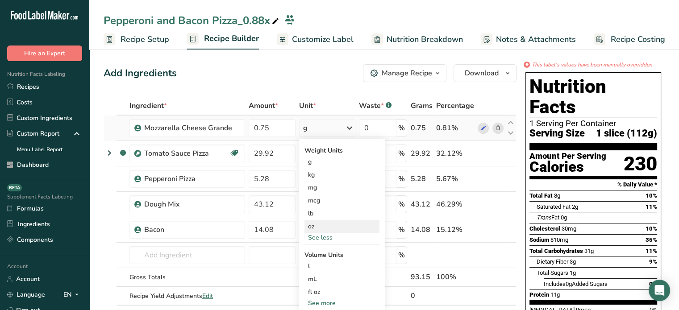
click at [323, 222] on div "oz" at bounding box center [342, 226] width 75 height 13
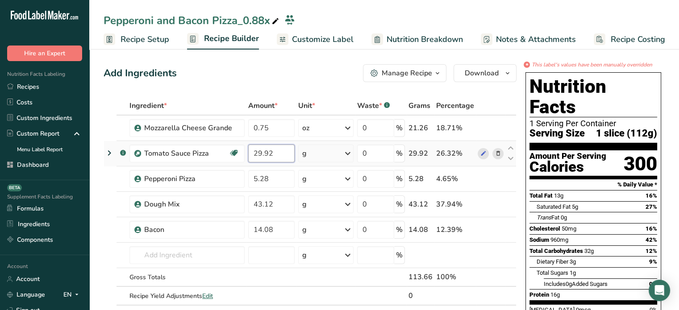
drag, startPoint x: 278, startPoint y: 150, endPoint x: 247, endPoint y: 148, distance: 30.9
click at [247, 148] on td "29.92" at bounding box center [272, 153] width 50 height 25
type input "1.4"
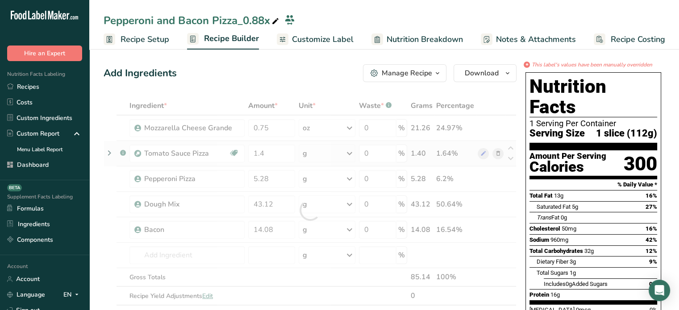
click at [321, 161] on div "Ingredient * Amount * Unit * Waste * .a-a{fill:#347362;}.b-a{fill:#fff;} Grams …" at bounding box center [310, 210] width 413 height 228
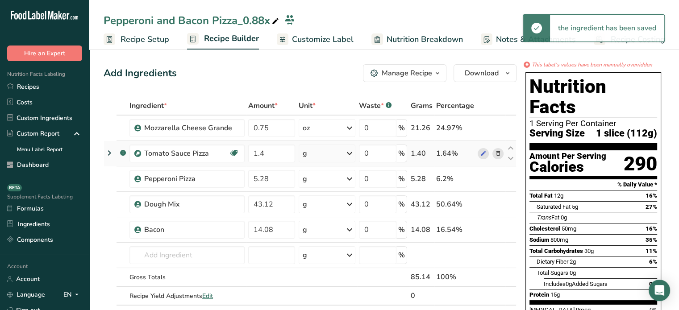
click at [336, 155] on div "g" at bounding box center [327, 154] width 57 height 18
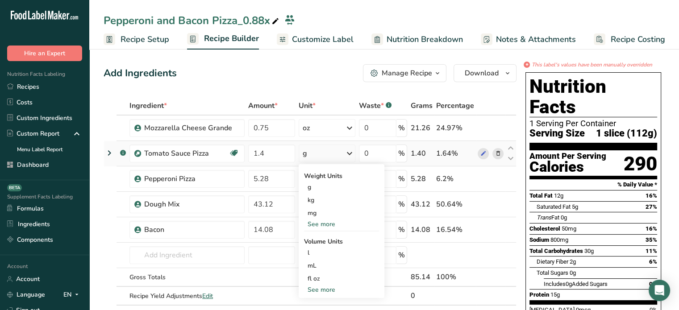
click at [328, 225] on div "See more" at bounding box center [341, 224] width 75 height 9
click at [325, 252] on div "oz" at bounding box center [341, 252] width 75 height 13
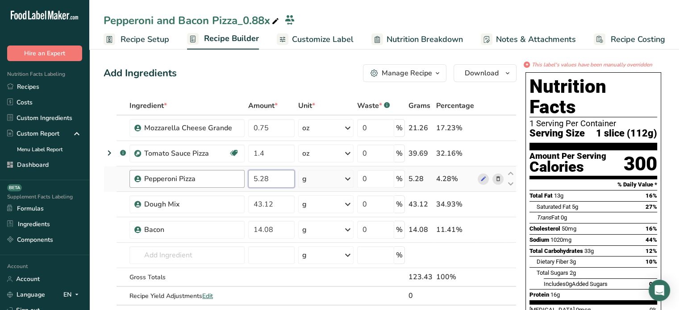
drag, startPoint x: 277, startPoint y: 181, endPoint x: 241, endPoint y: 174, distance: 36.8
click at [241, 174] on tr "Pepperoni Pizza 5.28 g Weight Units g kg mg See more Volume Units l mL fl oz Se…" at bounding box center [310, 179] width 412 height 25
type input "0.32"
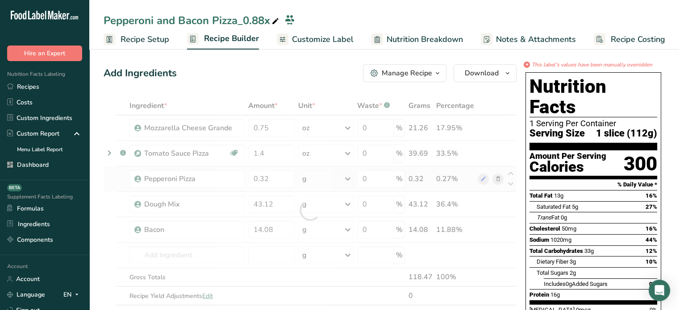
click at [330, 185] on div "Ingredient * Amount * Unit * Waste * .a-a{fill:#347362;}.b-a{fill:#fff;} Grams …" at bounding box center [310, 210] width 413 height 228
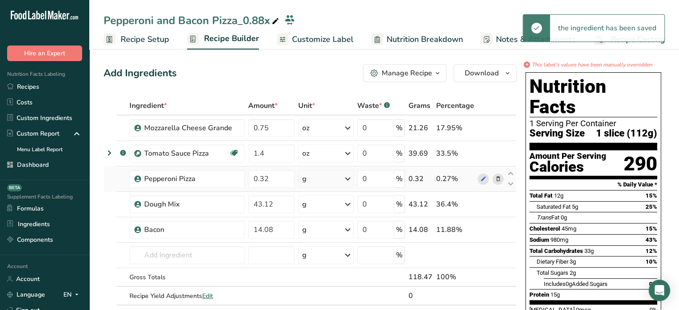
click at [335, 178] on div "g" at bounding box center [325, 179] width 55 height 18
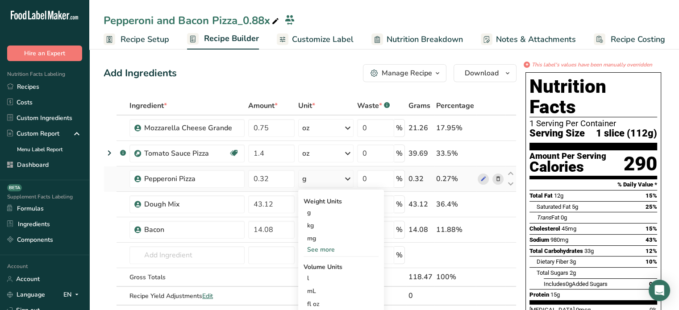
click at [327, 248] on div "See more" at bounding box center [341, 249] width 75 height 9
click at [322, 276] on div "oz" at bounding box center [341, 277] width 75 height 13
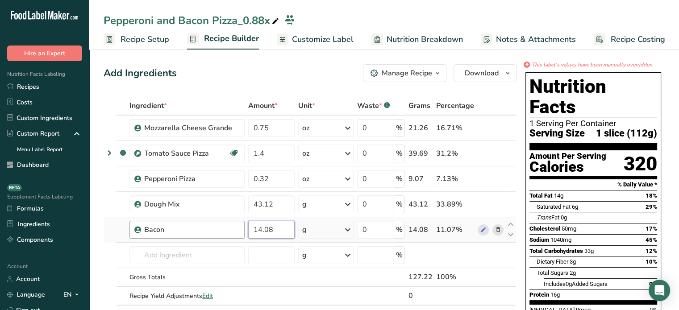
drag, startPoint x: 282, startPoint y: 221, endPoint x: 241, endPoint y: 222, distance: 41.1
click at [241, 222] on tr "Bacon 14.08 g Weight Units g kg mg See more Volume Units l mL fl oz See more 0 …" at bounding box center [310, 230] width 412 height 25
type input "0.56"
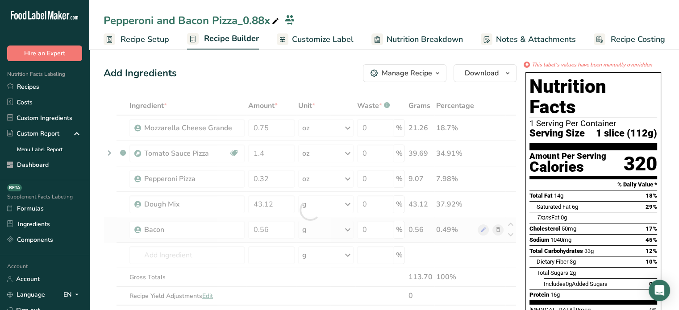
click at [331, 230] on div "Ingredient * Amount * Unit * Waste * .a-a{fill:#347362;}.b-a{fill:#fff;} Grams …" at bounding box center [310, 210] width 413 height 228
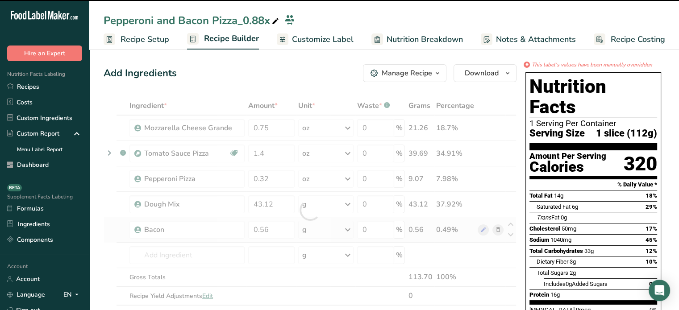
click at [331, 230] on div at bounding box center [310, 210] width 413 height 228
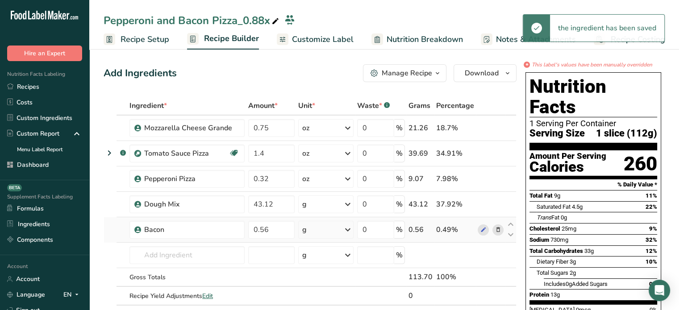
click at [331, 230] on div "g" at bounding box center [325, 230] width 55 height 18
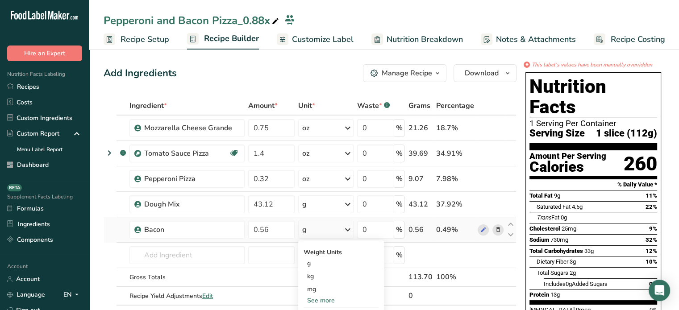
click at [325, 300] on div "See more" at bounding box center [341, 300] width 75 height 9
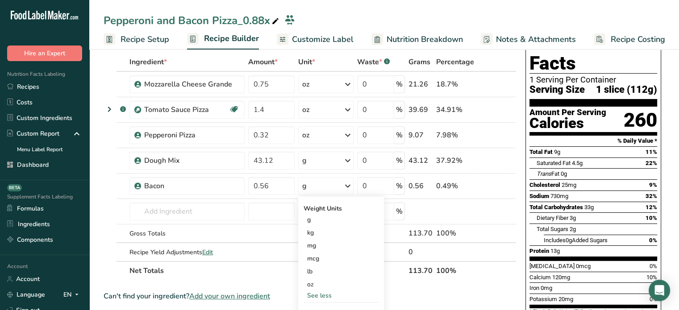
scroll to position [51, 0]
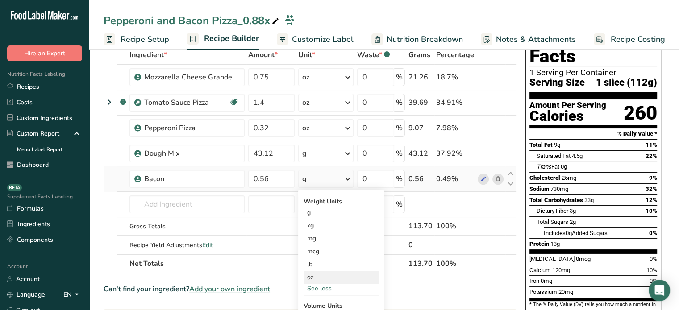
click at [343, 276] on div "oz" at bounding box center [341, 277] width 75 height 13
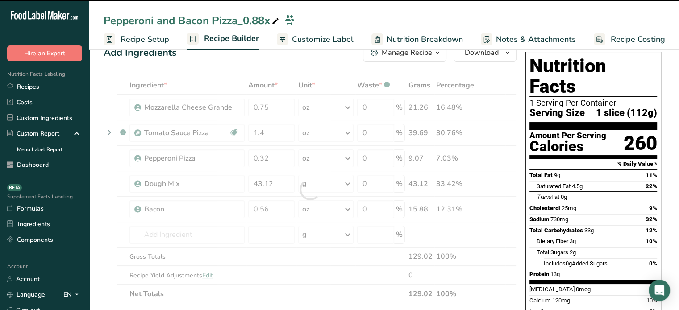
scroll to position [0, 0]
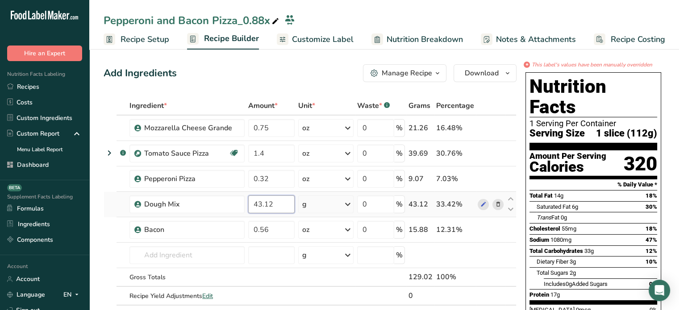
click at [272, 201] on input "43.12" at bounding box center [271, 205] width 46 height 18
type input "4"
type input "1.75"
click at [205, 269] on div "Ingredient * Amount * Unit * Waste * .a-a{fill:#347362;}.b-a{fill:#fff;} Grams …" at bounding box center [310, 210] width 413 height 228
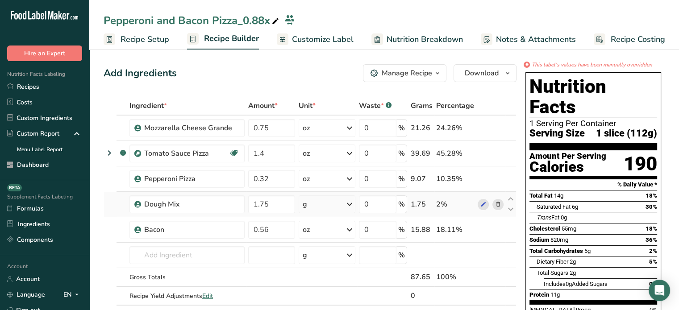
click at [316, 201] on div "g" at bounding box center [327, 205] width 57 height 18
click at [330, 275] on div "See more" at bounding box center [341, 275] width 75 height 9
click at [330, 298] on div "oz" at bounding box center [341, 303] width 75 height 13
click at [423, 277] on div "135.51" at bounding box center [421, 277] width 24 height 11
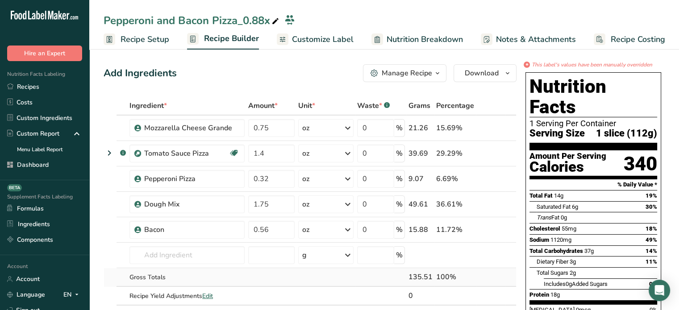
copy div "135.51"
click at [388, 74] on div "Manage Recipe" at bounding box center [407, 73] width 50 height 11
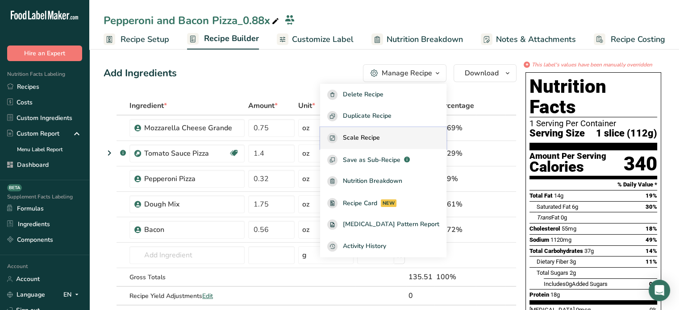
click at [380, 143] on span "Scale Recipe" at bounding box center [361, 138] width 37 height 10
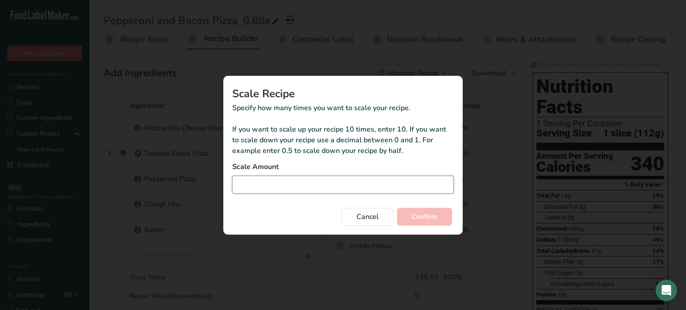
paste input "1.0927"
click at [319, 184] on input "1.0927" at bounding box center [343, 185] width 222 height 18
type input "1.093"
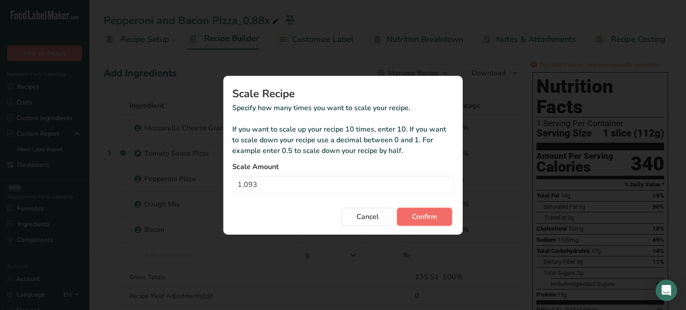
click at [420, 212] on span "Confirm" at bounding box center [424, 217] width 25 height 11
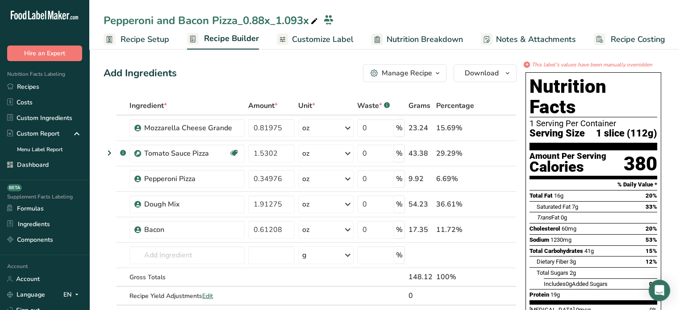
click at [324, 44] on span "Customize Label" at bounding box center [323, 40] width 62 height 12
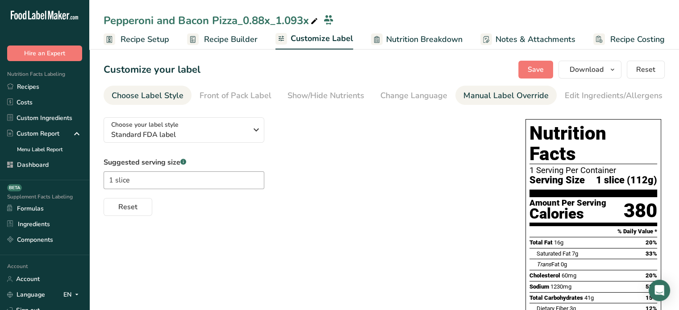
click at [494, 99] on div "Manual Label Override" at bounding box center [506, 96] width 85 height 12
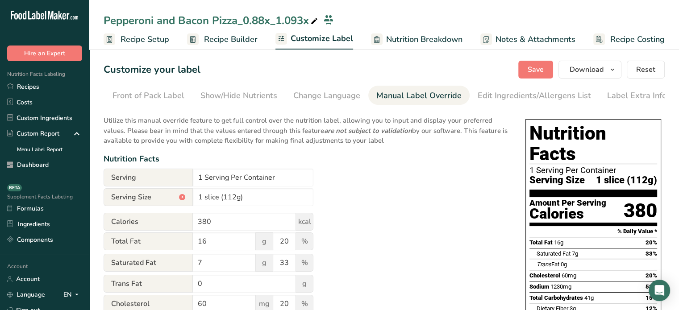
scroll to position [0, 88]
click at [237, 197] on input "1 slice (112g)" at bounding box center [253, 198] width 121 height 18
type input "1 slice (148g)"
click at [544, 65] on span "Save" at bounding box center [536, 69] width 16 height 11
click at [232, 42] on span "Recipe Builder" at bounding box center [231, 40] width 54 height 12
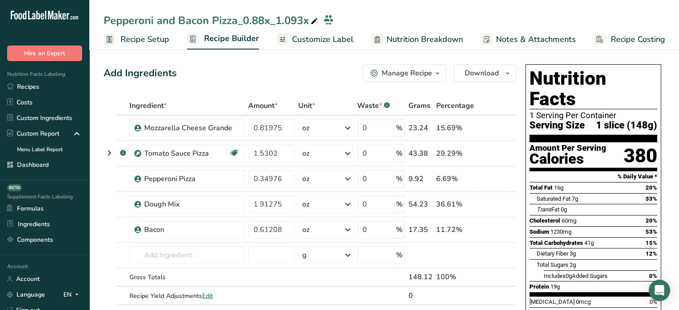
drag, startPoint x: 632, startPoint y: 108, endPoint x: 654, endPoint y: 108, distance: 21.9
click at [654, 120] on span "1 slice (148g)" at bounding box center [626, 125] width 61 height 11
copy span "148g"
click at [297, 33] on link "Customize Label" at bounding box center [315, 39] width 77 height 20
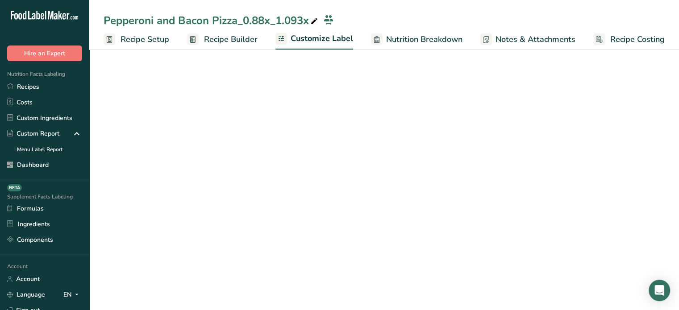
click at [319, 20] on icon at bounding box center [314, 21] width 8 height 13
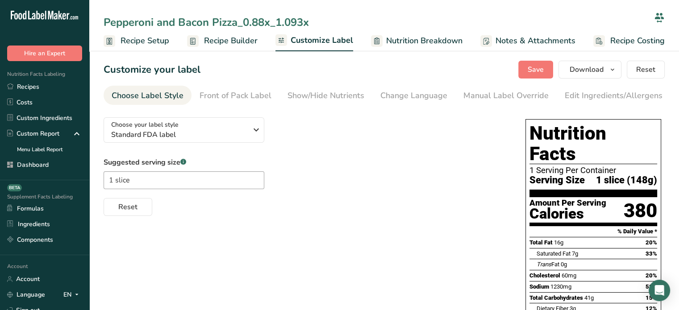
click at [316, 19] on input "Pepperoni and Bacon Pizza_0.88x_1.093x" at bounding box center [377, 22] width 547 height 16
type input "Pepperoni and Bacon Pizza 148g"
click at [528, 66] on button "Save" at bounding box center [536, 70] width 35 height 18
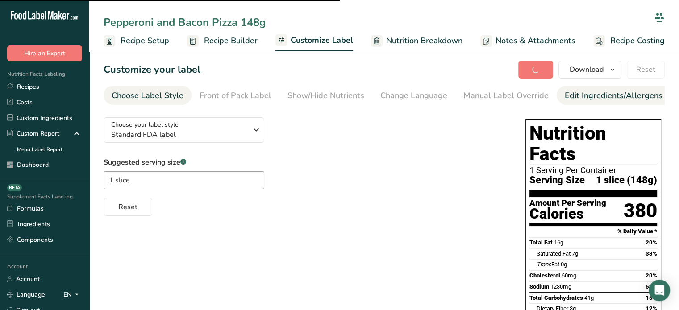
click at [557, 95] on li "Edit Ingredients/Allergens List" at bounding box center [622, 95] width 130 height 19
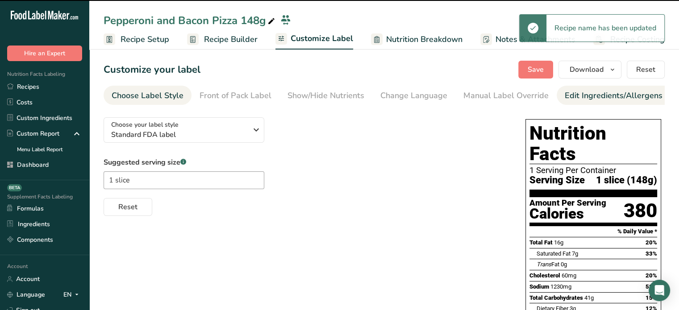
scroll to position [0, 88]
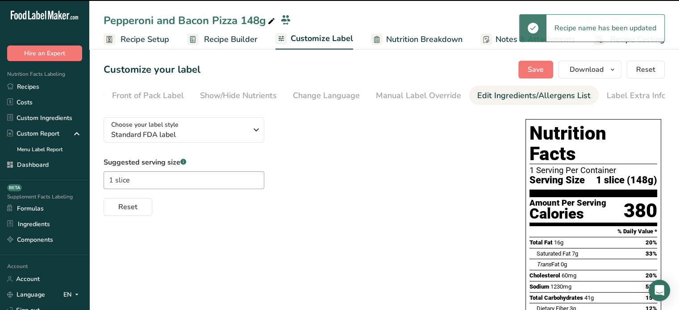
click at [482, 96] on div "Edit Ingredients/Allergens List" at bounding box center [534, 96] width 113 height 12
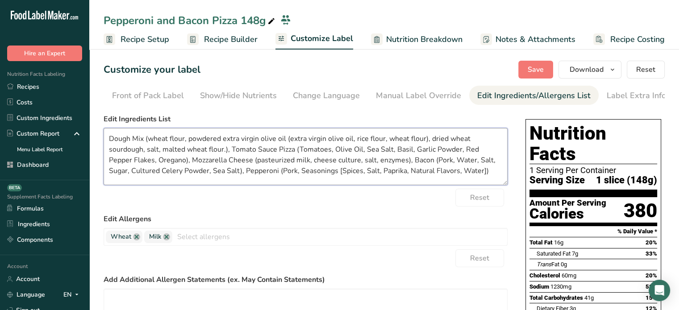
drag, startPoint x: 109, startPoint y: 144, endPoint x: 494, endPoint y: 180, distance: 386.3
click at [494, 180] on textarea "Dough Mix (wheat flour, powdered extra virgin olive oil (extra virgin olive oil…" at bounding box center [306, 156] width 404 height 57
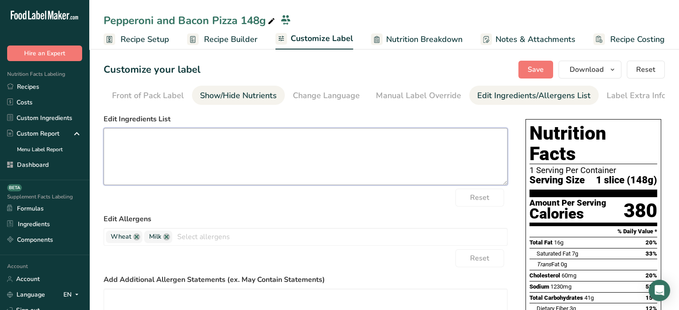
paste textarea "Dough Mix (Wheat Flour, Powdered Extra Virgin Olive Oil (Extra Virgin Olive Oil…"
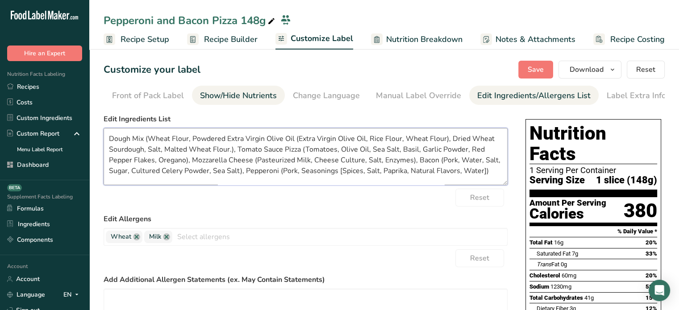
scroll to position [109, 0]
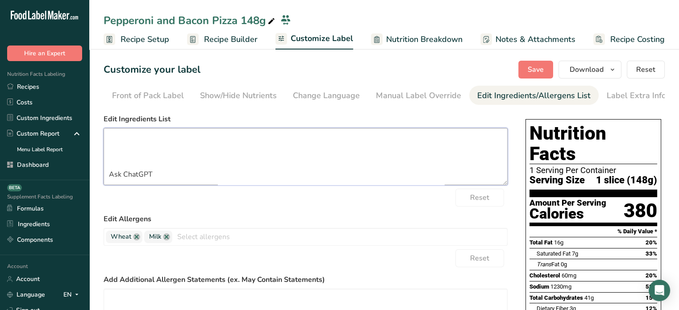
drag, startPoint x: 177, startPoint y: 168, endPoint x: 109, endPoint y: 168, distance: 67.5
click at [109, 168] on textarea "Dough Mix (Wheat Flour, Powdered Extra Virgin Olive Oil (Extra Virgin Olive Oil…" at bounding box center [306, 156] width 404 height 57
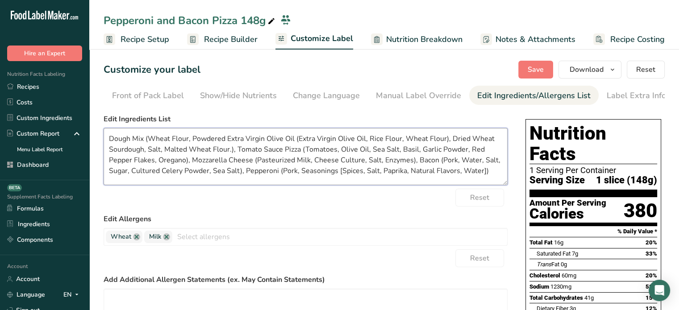
scroll to position [7, 0]
click at [120, 179] on textarea "Dough Mix (Wheat Flour, Powdered Extra Virgin Olive Oil (Extra Virgin Olive Oil…" at bounding box center [306, 156] width 404 height 57
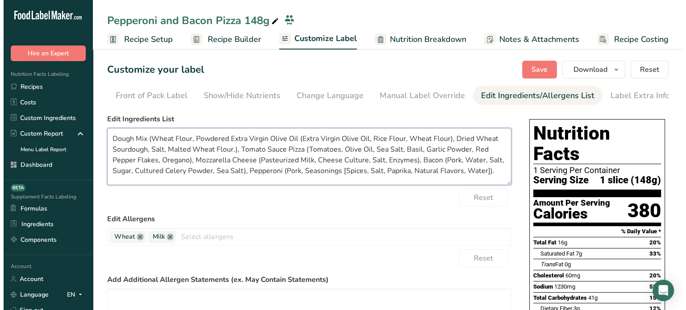
scroll to position [0, 0]
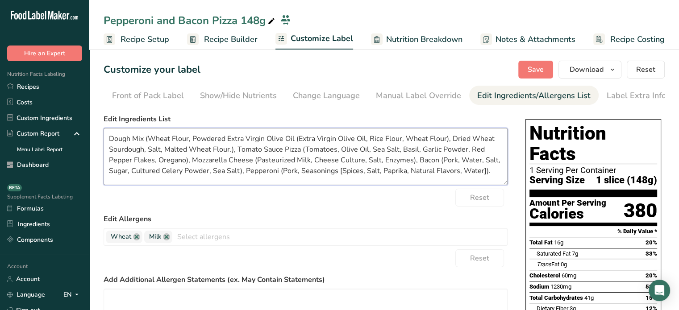
click at [298, 138] on textarea "Dough Mix (Wheat Flour, Powdered Extra Virgin Olive Oil (Extra Virgin Olive Oil…" at bounding box center [306, 156] width 404 height 57
click at [446, 138] on textarea "Dough Mix (Wheat Flour, Powdered Extra Virgin Olive Oil [Extra Virgin Olive Oil…" at bounding box center [306, 156] width 404 height 57
click at [231, 151] on textarea "Dough Mix (Wheat Flour, Powdered Extra Virgin Olive Oil [Extra Virgin Olive Oil…" at bounding box center [306, 156] width 404 height 57
click at [297, 155] on textarea "Dough Mix (Wheat Flour, Powdered Extra Virgin Olive Oil [Extra Virgin Olive Oil…" at bounding box center [306, 156] width 404 height 57
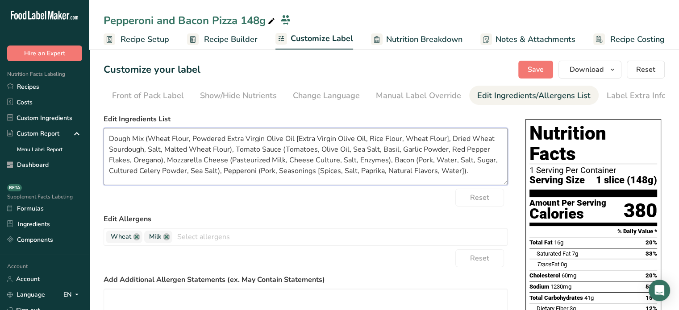
click at [231, 161] on textarea "Dough Mix (Wheat Flour, Powdered Extra Virgin Olive Oil [Extra Virgin Olive Oil…" at bounding box center [306, 156] width 404 height 57
click at [481, 176] on textarea "Dough Mix (Wheat Flour, Powdered Extra Virgin Olive Oil [Extra Virgin Olive Oil…" at bounding box center [306, 156] width 404 height 57
type textarea "Dough Mix (Wheat Flour, Powdered Extra Virgin Olive Oil [Extra Virgin Olive Oil…"
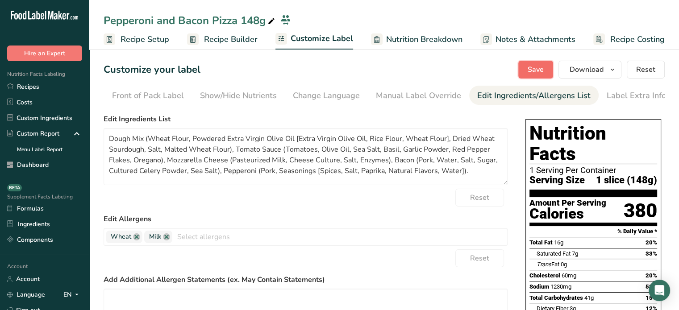
click at [544, 61] on button "Save" at bounding box center [536, 70] width 35 height 18
click at [542, 66] on span "Save" at bounding box center [536, 69] width 16 height 11
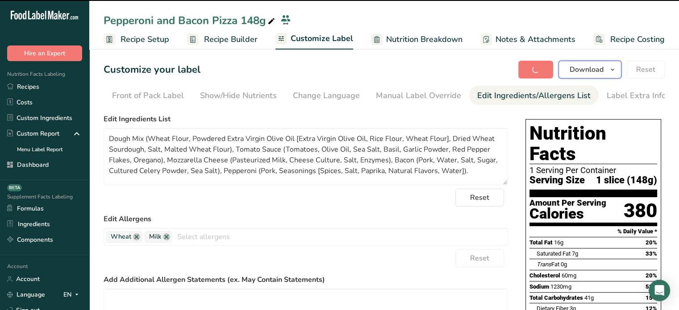
click at [594, 72] on span "Download" at bounding box center [587, 69] width 34 height 11
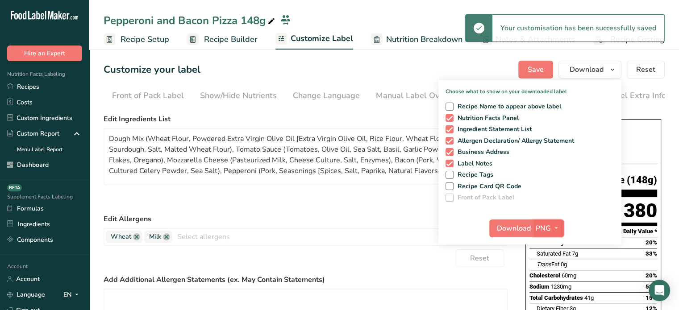
click at [558, 231] on icon "button" at bounding box center [556, 228] width 7 height 11
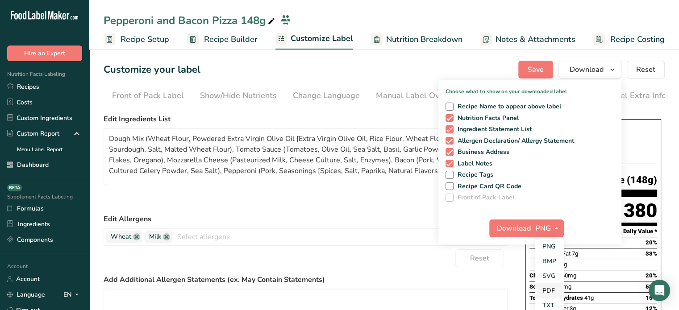
click at [558, 287] on link "PDF" at bounding box center [550, 291] width 29 height 15
click at [523, 223] on span "Download" at bounding box center [515, 228] width 34 height 11
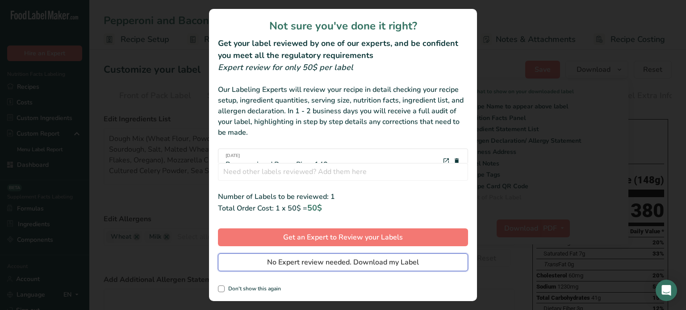
click at [418, 268] on span "No Expert review needed. Download my Label" at bounding box center [343, 262] width 152 height 11
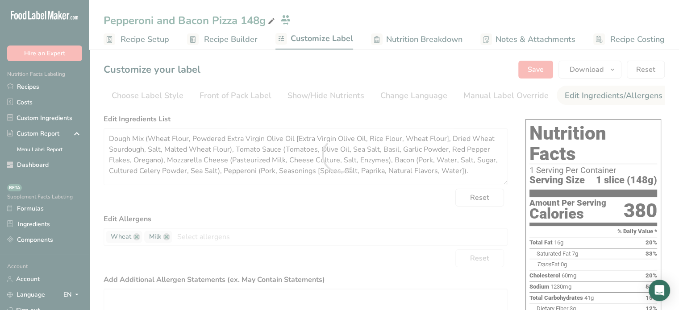
scroll to position [0, 80]
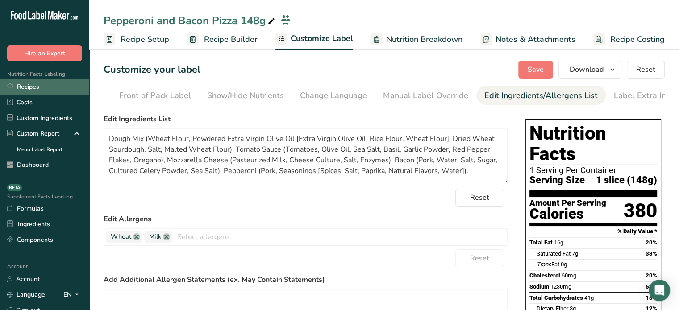
click at [70, 88] on link "Recipes" at bounding box center [44, 87] width 89 height 16
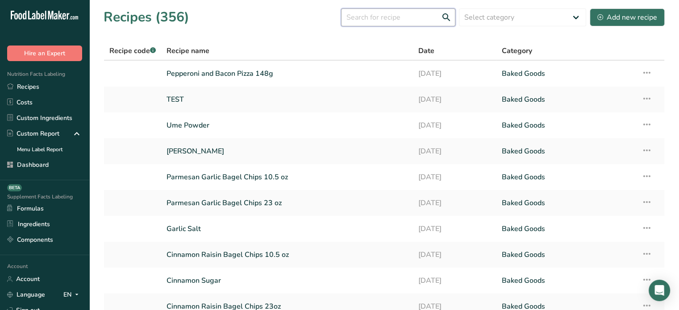
click at [394, 15] on input "text" at bounding box center [398, 17] width 114 height 18
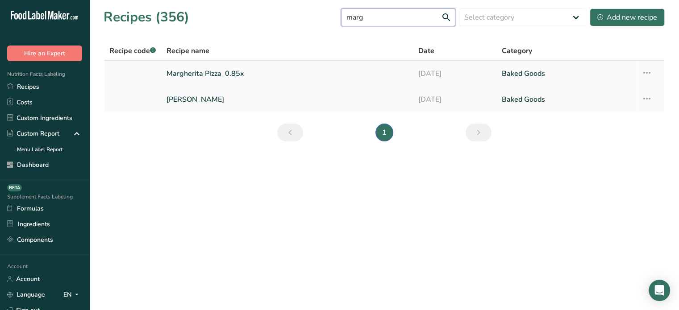
type input "marg"
click at [289, 69] on link "Margherita Pizza_0.85x" at bounding box center [287, 73] width 241 height 19
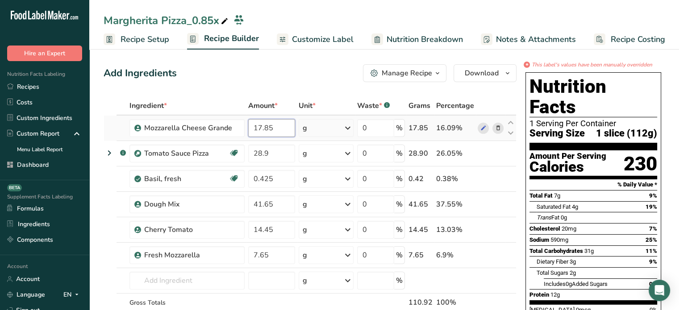
drag, startPoint x: 272, startPoint y: 122, endPoint x: 248, endPoint y: 123, distance: 23.2
click at [248, 123] on input "17.85" at bounding box center [271, 128] width 46 height 18
type input "0.75"
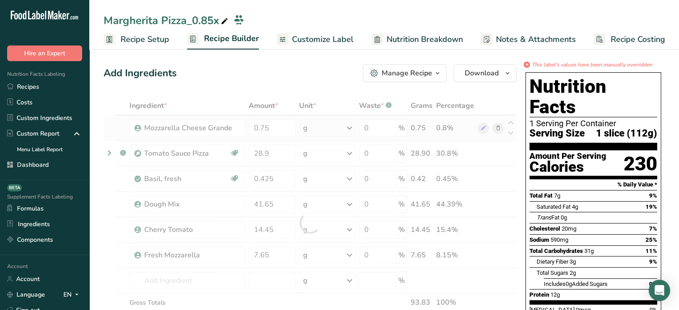
click at [308, 133] on div "Ingredient * Amount * Unit * Waste * .a-a{fill:#347362;}.b-a{fill:#fff;} Grams …" at bounding box center [310, 222] width 413 height 253
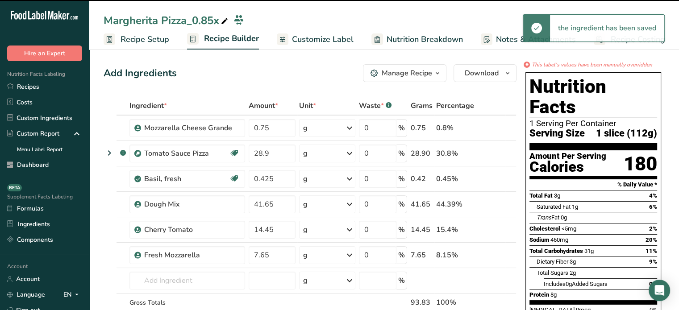
click at [313, 126] on div "g" at bounding box center [327, 128] width 56 height 18
click at [315, 201] on div "See more" at bounding box center [342, 198] width 75 height 9
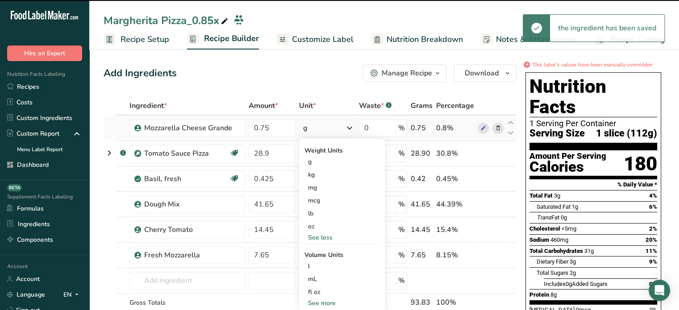
click at [315, 201] on div "mcg" at bounding box center [342, 200] width 75 height 13
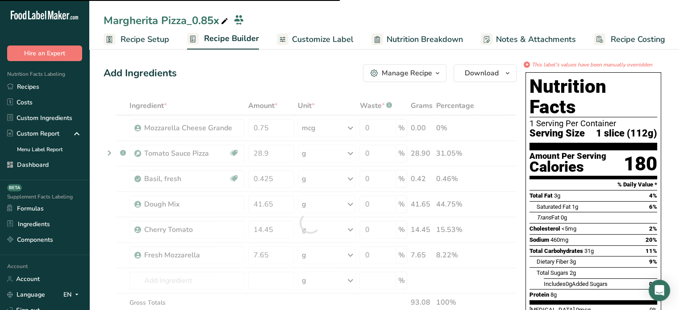
click at [342, 127] on div at bounding box center [310, 222] width 413 height 253
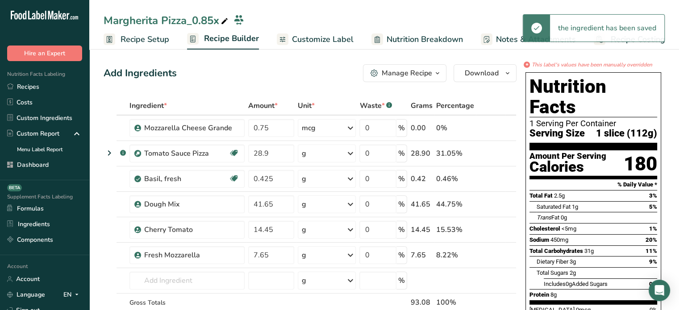
click at [342, 127] on div "mcg" at bounding box center [327, 128] width 58 height 18
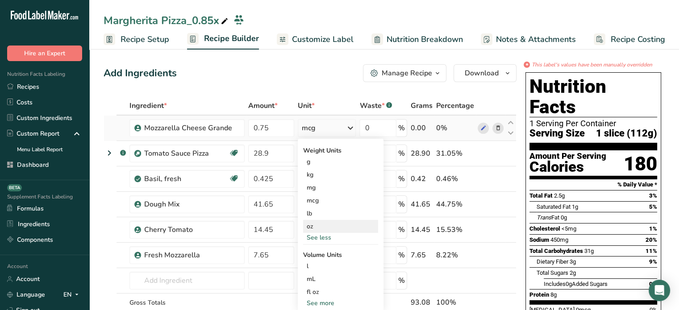
click at [322, 223] on div "oz" at bounding box center [340, 226] width 75 height 13
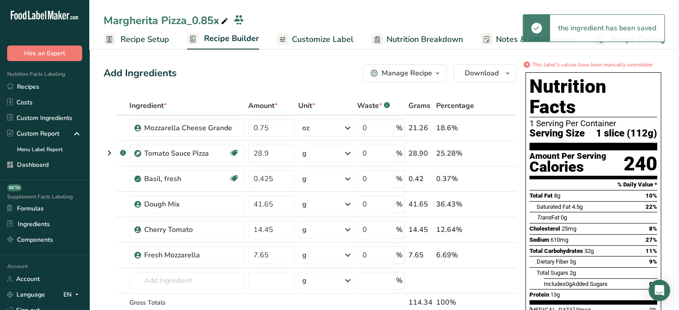
click at [313, 43] on span "Customize Label" at bounding box center [323, 40] width 62 height 12
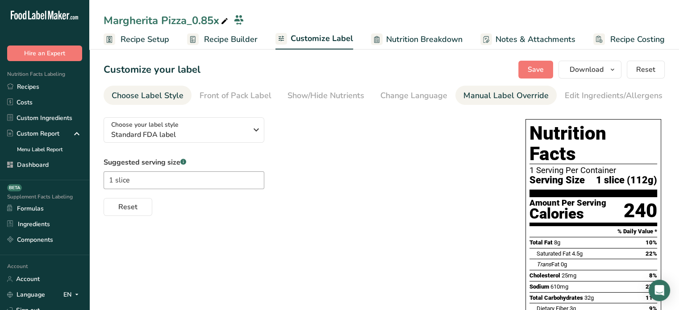
click at [467, 87] on link "Manual Label Override" at bounding box center [506, 96] width 85 height 20
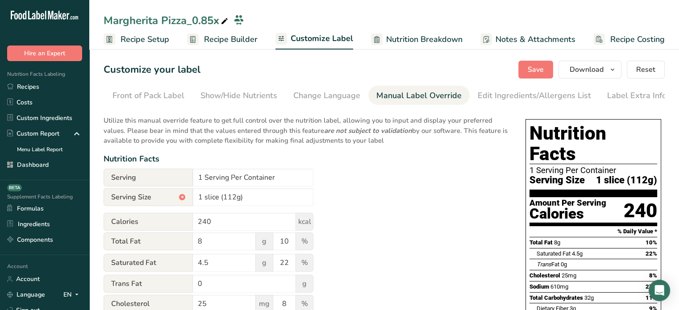
scroll to position [0, 88]
click at [235, 199] on input "1 slice (112g)" at bounding box center [253, 198] width 121 height 18
type input "1 slice (114g)"
click at [541, 69] on span "Save" at bounding box center [536, 69] width 16 height 11
click at [239, 46] on link "Recipe Builder" at bounding box center [222, 39] width 71 height 20
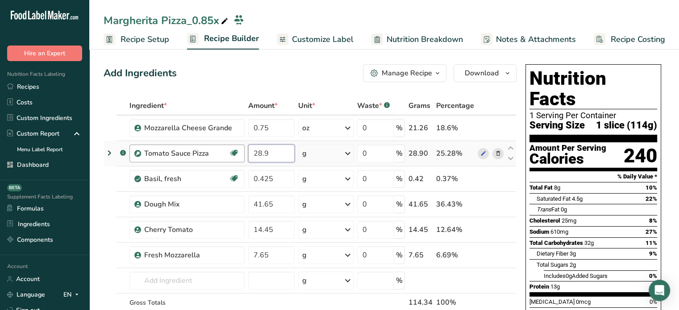
drag, startPoint x: 277, startPoint y: 151, endPoint x: 239, endPoint y: 150, distance: 38.5
click at [239, 150] on tr ".a-a{fill:#347362;}.b-a{fill:#fff;} Tomato Sauce Pizza Source of Antioxidants D…" at bounding box center [310, 153] width 412 height 25
type input "1.4"
click at [348, 155] on div "Ingredient * Amount * Unit * Waste * .a-a{fill:#347362;}.b-a{fill:#fff;} Grams …" at bounding box center [310, 222] width 413 height 253
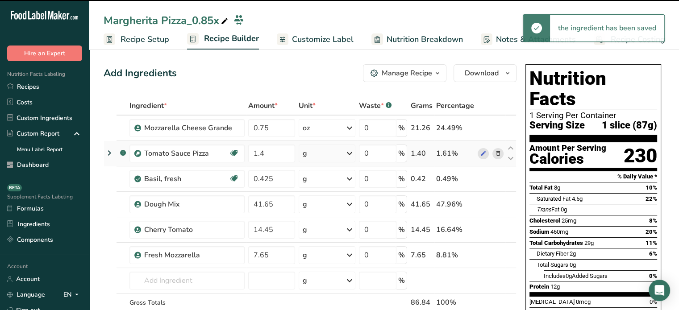
click at [348, 155] on icon at bounding box center [349, 154] width 11 height 16
click at [330, 222] on div "See more" at bounding box center [341, 224] width 75 height 9
click at [329, 252] on div "oz" at bounding box center [341, 252] width 75 height 13
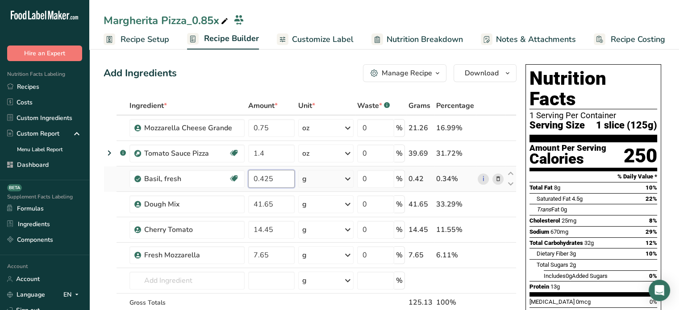
click at [281, 180] on input "0.425" at bounding box center [271, 179] width 46 height 18
type input "0.5"
click at [282, 281] on div "Ingredient * Amount * Unit * Waste * .a-a{fill:#347362;}.b-a{fill:#fff;} Grams …" at bounding box center [310, 222] width 413 height 253
drag, startPoint x: 267, startPoint y: 253, endPoint x: 246, endPoint y: 252, distance: 20.6
click at [247, 252] on td "7.65" at bounding box center [272, 255] width 50 height 25
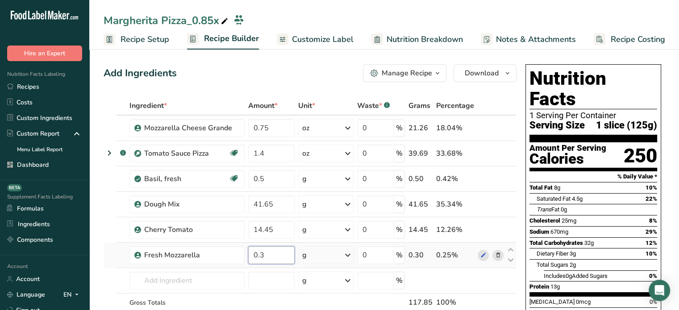
type input "0.3"
click at [330, 250] on div "Ingredient * Amount * Unit * Waste * .a-a{fill:#347362;}.b-a{fill:#fff;} Grams …" at bounding box center [310, 222] width 413 height 253
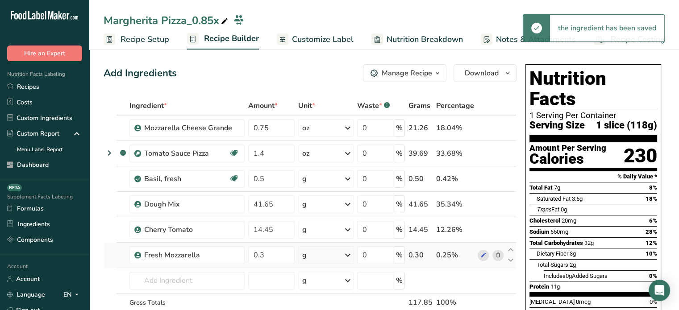
click at [330, 250] on div "g" at bounding box center [325, 256] width 55 height 18
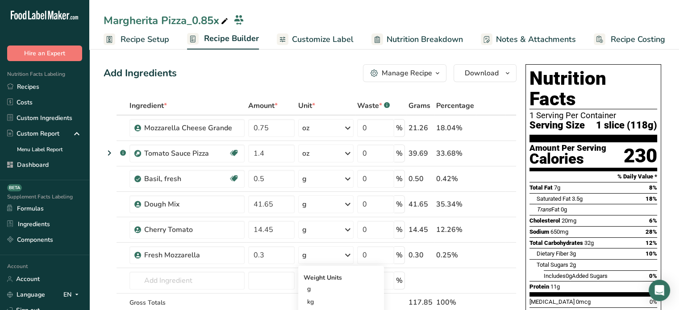
scroll to position [111, 0]
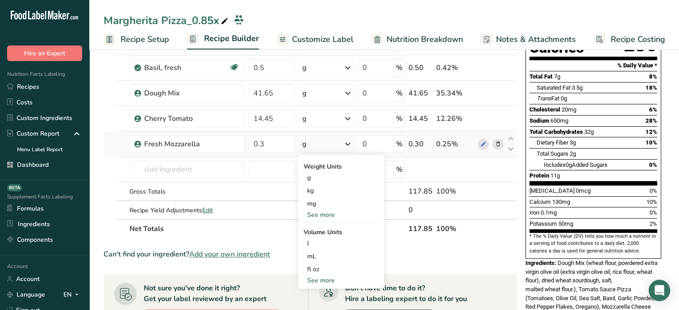
click at [351, 216] on div "See more" at bounding box center [341, 214] width 75 height 9
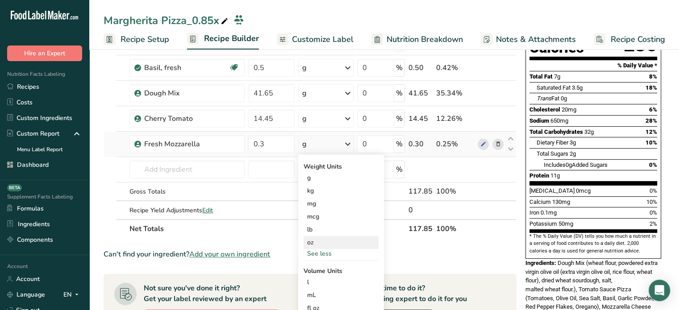
click at [327, 238] on div "oz" at bounding box center [341, 242] width 75 height 13
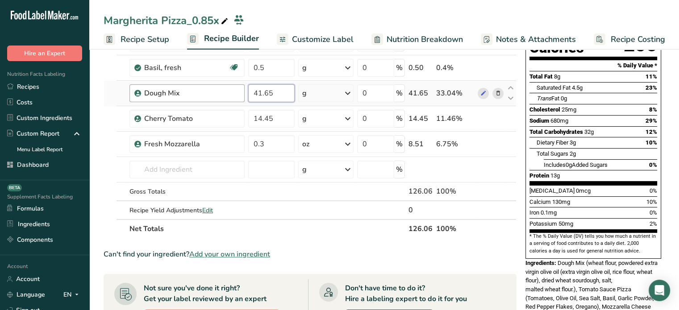
drag, startPoint x: 287, startPoint y: 92, endPoint x: 242, endPoint y: 84, distance: 46.4
click at [242, 84] on tr "Dough Mix 41.65 g Weight Units g kg mg See more Volume Units l mL fl oz See mor…" at bounding box center [310, 93] width 412 height 25
type input "1.75"
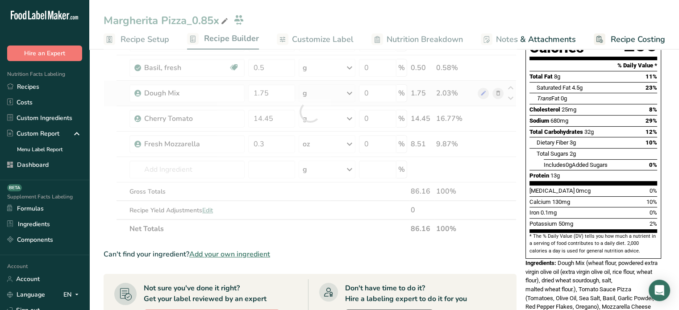
click at [345, 96] on div "Ingredient * Amount * Unit * Waste * .a-a{fill:#347362;}.b-a{fill:#fff;} Grams …" at bounding box center [310, 111] width 413 height 253
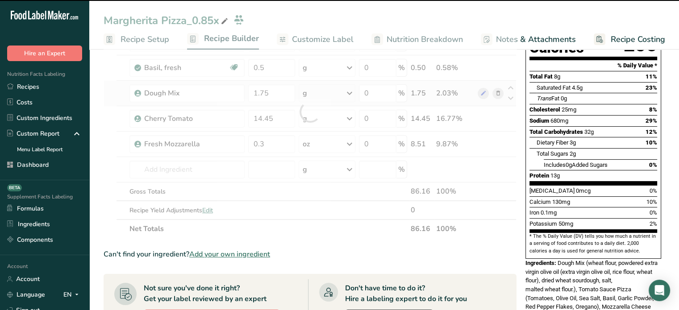
click at [345, 96] on div at bounding box center [310, 111] width 413 height 253
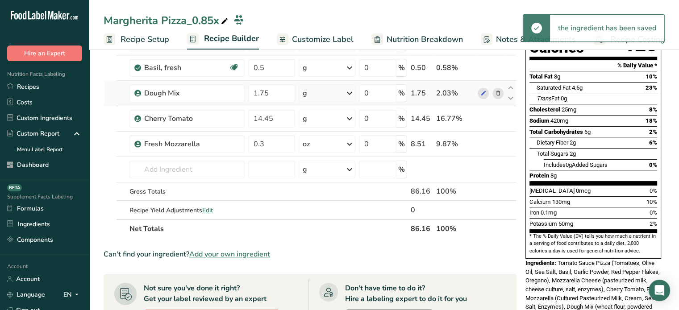
click at [345, 96] on icon at bounding box center [349, 93] width 11 height 16
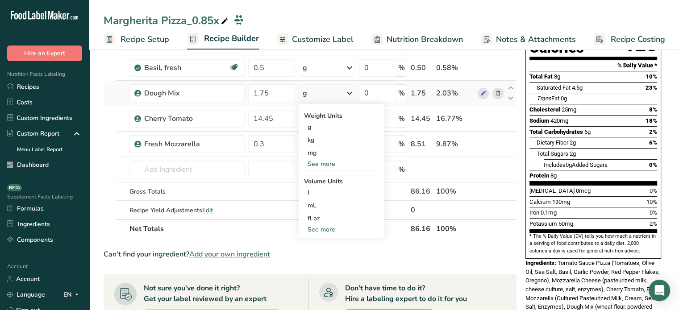
click at [320, 163] on div "See more" at bounding box center [341, 163] width 75 height 9
click at [320, 193] on div "oz" at bounding box center [341, 191] width 75 height 13
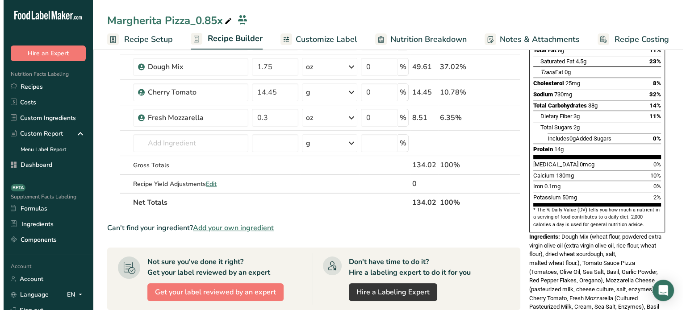
scroll to position [77, 0]
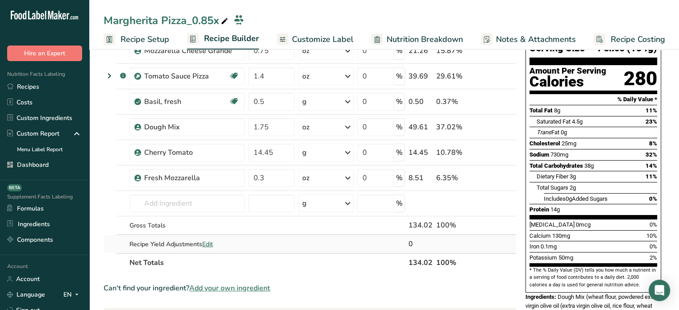
click at [210, 240] on span "Edit" at bounding box center [207, 244] width 11 height 8
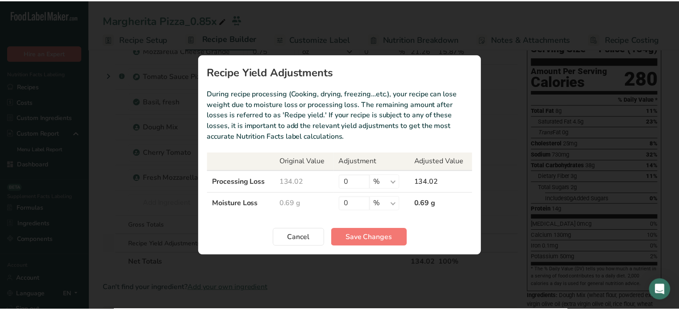
scroll to position [0, 0]
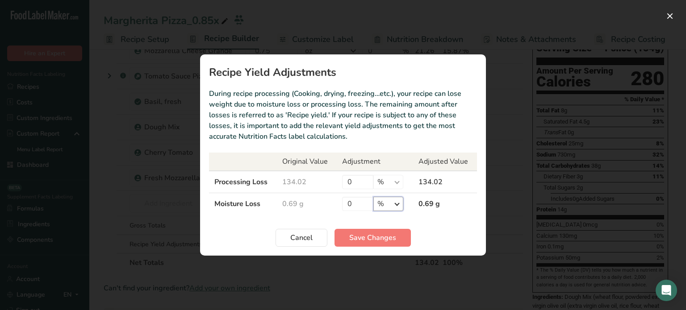
click at [395, 209] on select "% g kg mg mcg lb oz" at bounding box center [388, 204] width 30 height 14
select select "0"
click at [373, 197] on select "% g kg mg mcg lb oz" at bounding box center [388, 204] width 30 height 14
click at [364, 199] on input "0" at bounding box center [357, 204] width 31 height 14
click at [361, 203] on input "0" at bounding box center [357, 204] width 31 height 14
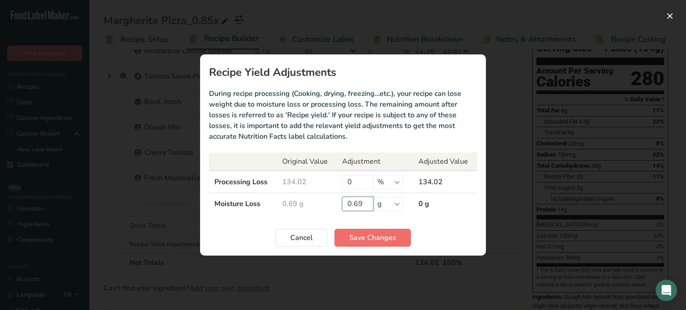
type input "0.69"
click at [373, 239] on span "Save Changes" at bounding box center [372, 238] width 47 height 11
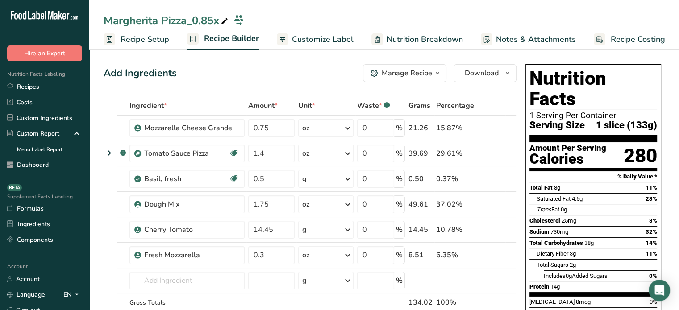
click at [298, 35] on span "Customize Label" at bounding box center [323, 40] width 62 height 12
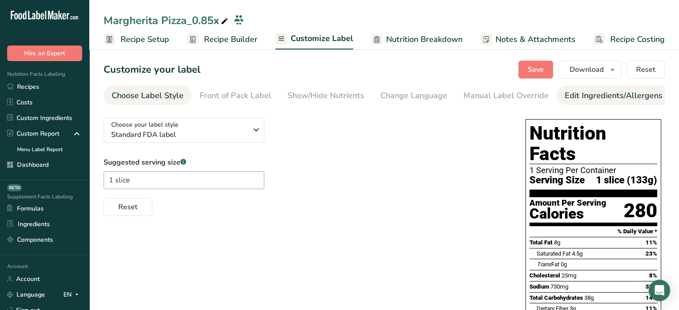
click at [581, 92] on div "Edit Ingredients/Allergens List" at bounding box center [621, 96] width 113 height 12
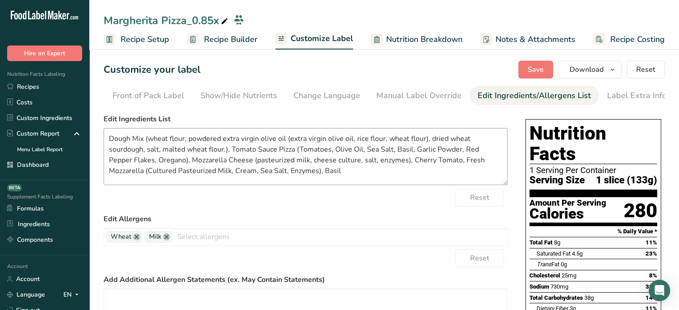
scroll to position [0, 88]
drag, startPoint x: 323, startPoint y: 183, endPoint x: 96, endPoint y: 130, distance: 233.6
click at [96, 130] on section "Customize your label Save Download Choose what to show on your downloaded label…" at bounding box center [384, 291] width 590 height 490
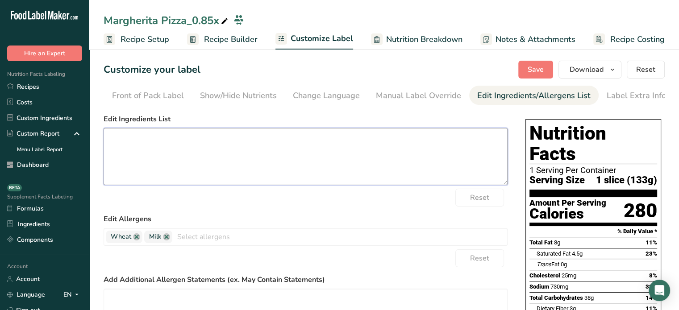
paste textarea "Dough Mix (Wheat Flour, Powdered Extra Virgin Olive Oil (Extra Virgin Olive Oil…"
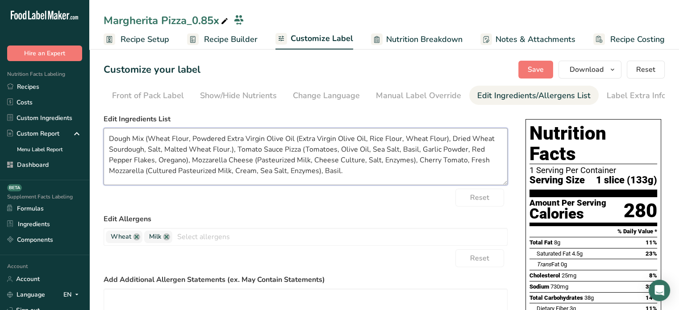
click at [299, 142] on textarea "Dough Mix (Wheat Flour, Powdered Extra Virgin Olive Oil (Extra Virgin Olive Oil…" at bounding box center [306, 156] width 404 height 57
click at [447, 140] on textarea "Dough Mix (Wheat Flour, Powdered Extra Virgin Olive Oil [Extra Virgin Olive Oil…" at bounding box center [306, 156] width 404 height 57
click at [230, 154] on textarea "Dough Mix (Wheat Flour, Powdered Extra Virgin Olive Oil [Extra Virgin Olive Oil…" at bounding box center [306, 156] width 404 height 57
click at [289, 153] on textarea "Dough Mix (Wheat Flour, Powdered Extra Virgin Olive Oil [Extra Virgin Olive Oil…" at bounding box center [306, 156] width 404 height 57
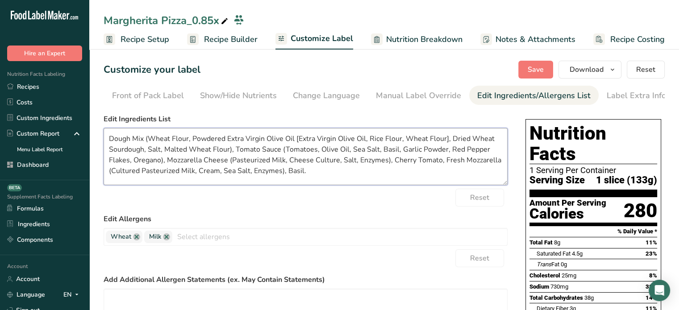
click at [310, 172] on textarea "Dough Mix (Wheat Flour, Powdered Extra Virgin Olive Oil [Extra Virgin Olive Oil…" at bounding box center [306, 156] width 404 height 57
type textarea "Dough Mix (Wheat Flour, Powdered Extra Virgin Olive Oil [Extra Virgin Olive Oil…"
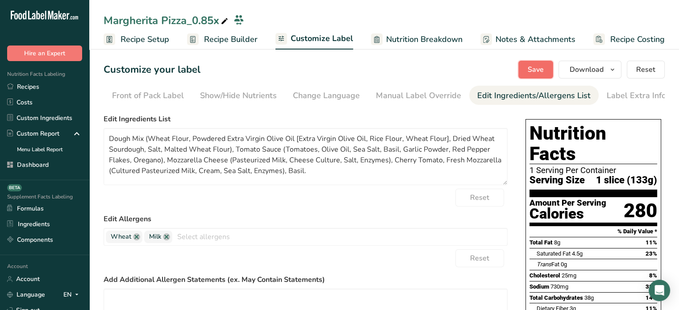
click at [530, 74] on span "Save" at bounding box center [536, 69] width 16 height 11
click at [532, 72] on span "Save" at bounding box center [536, 69] width 16 height 11
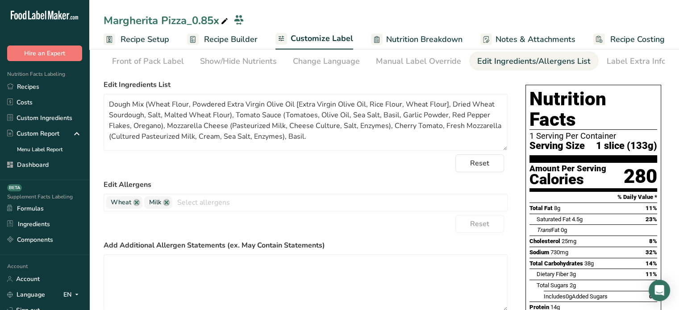
scroll to position [6, 0]
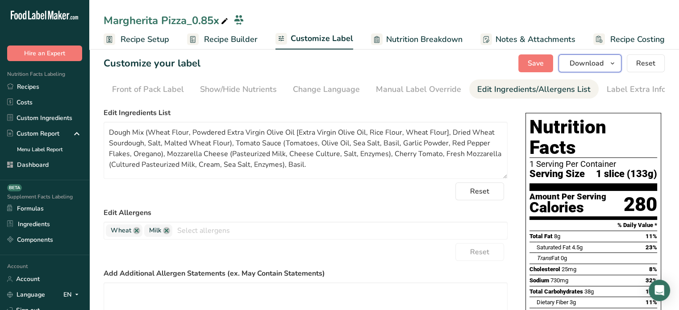
click at [597, 59] on span "Download" at bounding box center [587, 63] width 34 height 11
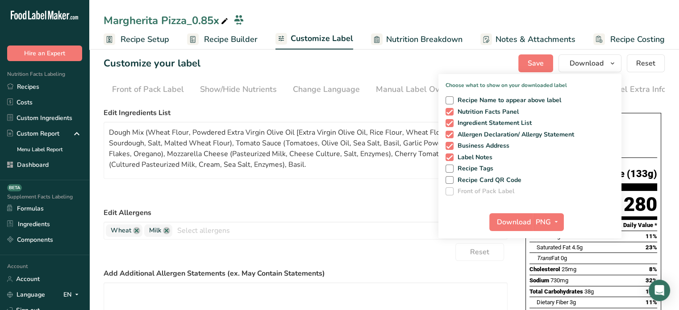
click at [223, 21] on icon at bounding box center [225, 21] width 8 height 13
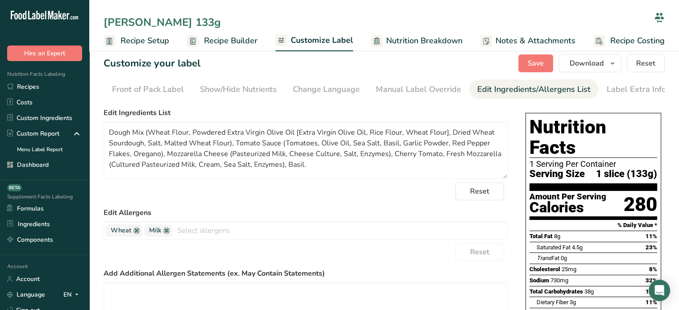
type input "Margherita Pizza 133g"
click at [410, 114] on label "Edit Ingredients List" at bounding box center [306, 113] width 404 height 11
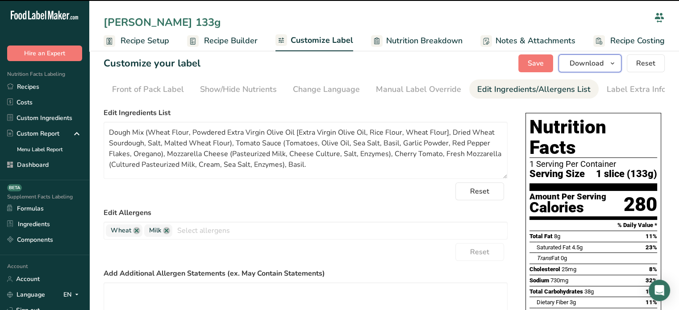
click at [577, 66] on span "Download" at bounding box center [587, 63] width 34 height 11
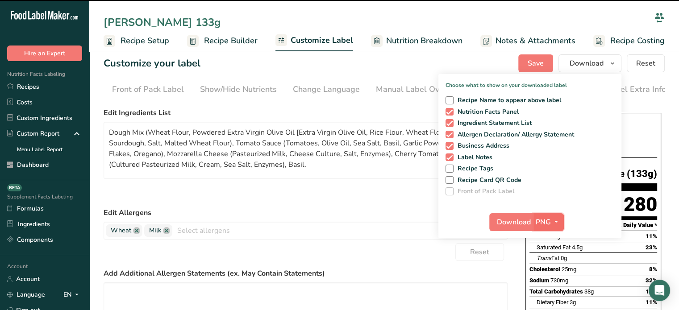
click at [546, 218] on span "PNG" at bounding box center [543, 222] width 15 height 11
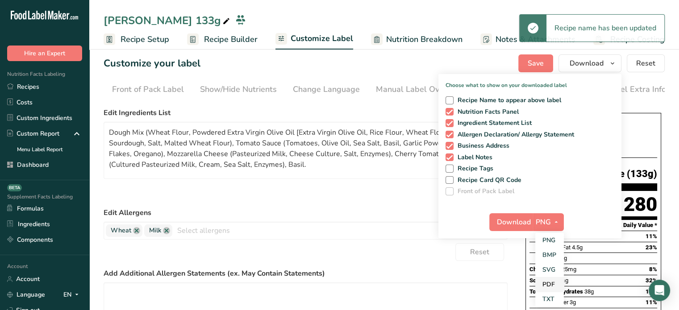
click at [558, 278] on link "PDF" at bounding box center [550, 284] width 29 height 15
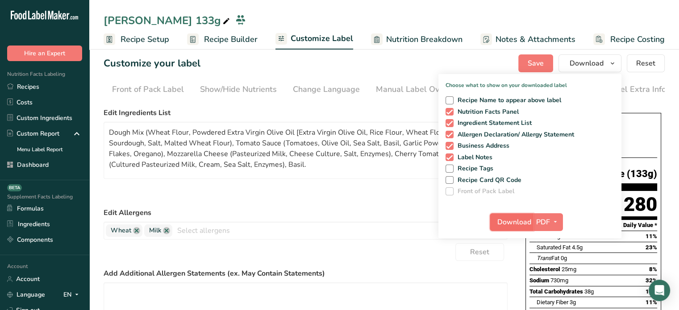
click at [522, 220] on span "Download" at bounding box center [515, 222] width 34 height 11
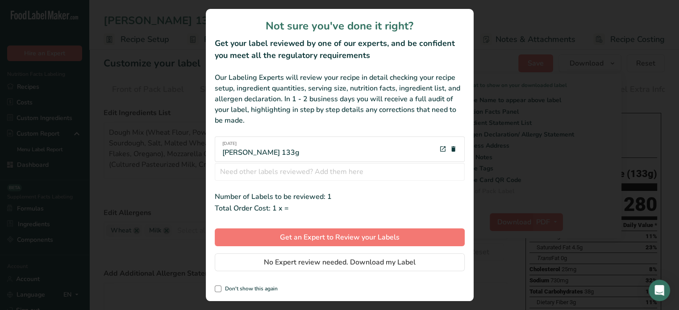
scroll to position [0, 0]
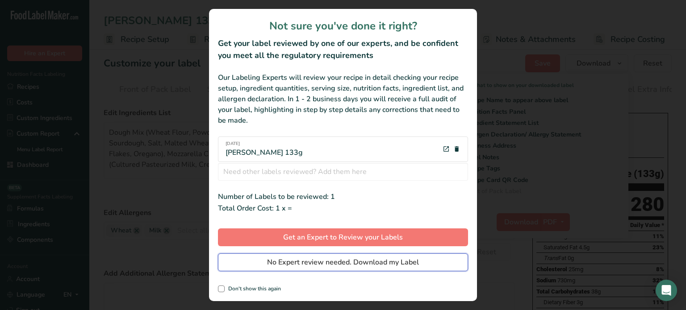
click at [427, 262] on button "No Expert review needed. Download my Label" at bounding box center [343, 263] width 250 height 18
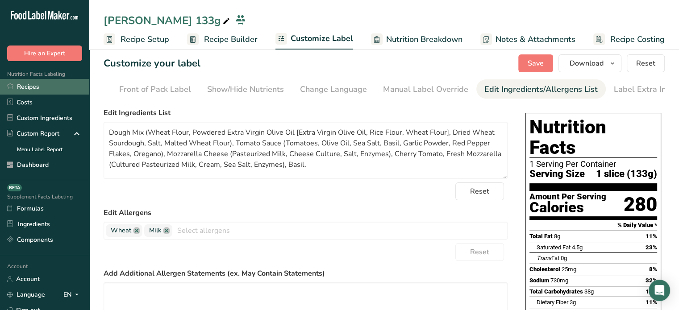
click at [71, 89] on link "Recipes" at bounding box center [44, 87] width 89 height 16
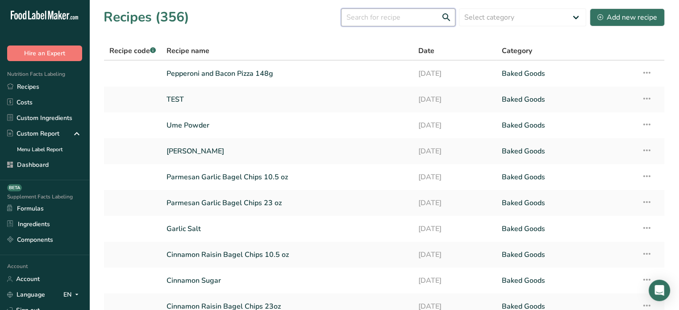
click at [369, 24] on input "text" at bounding box center [398, 17] width 114 height 18
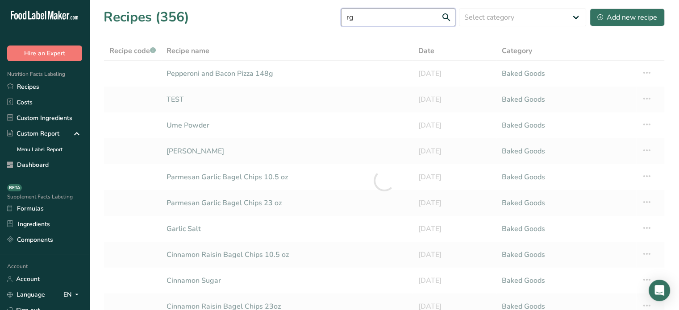
type input "r"
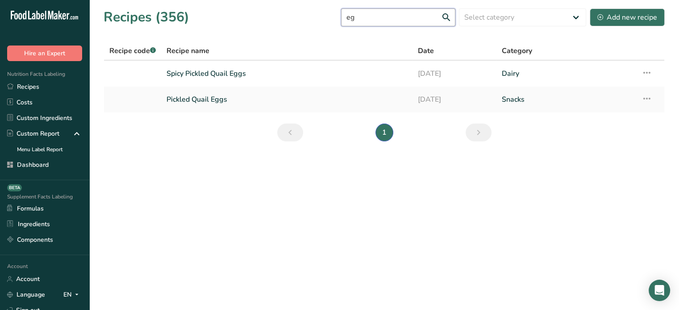
type input "e"
drag, startPoint x: 371, startPoint y: 14, endPoint x: 354, endPoint y: 14, distance: 17.0
click at [354, 14] on input "egg" at bounding box center [398, 17] width 114 height 18
type input "e"
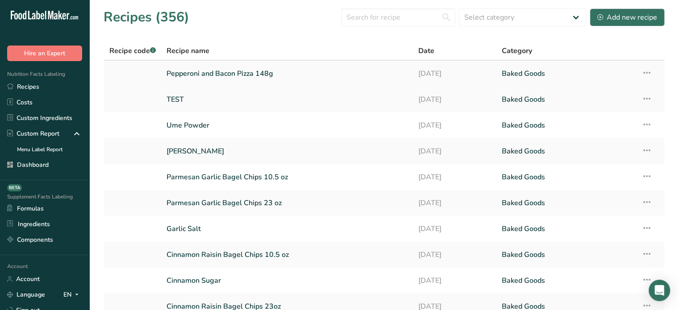
click at [215, 78] on link "Pepperoni and Bacon Pizza 148g" at bounding box center [287, 73] width 241 height 19
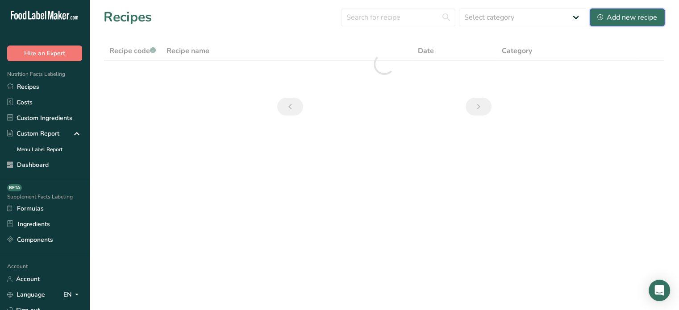
click at [620, 14] on div "Add new recipe" at bounding box center [628, 17] width 60 height 11
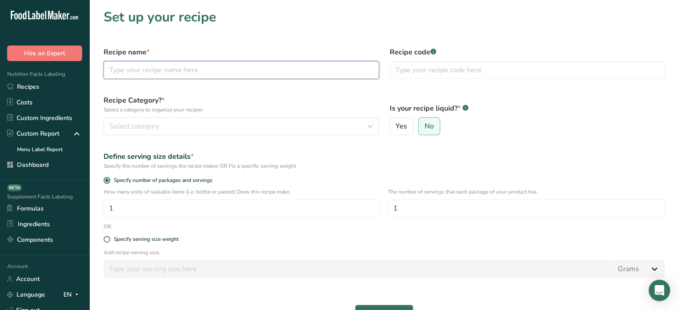
click at [193, 63] on input "text" at bounding box center [242, 70] width 276 height 18
type input "Bacon, Egg and Cheese Pizza 143g"
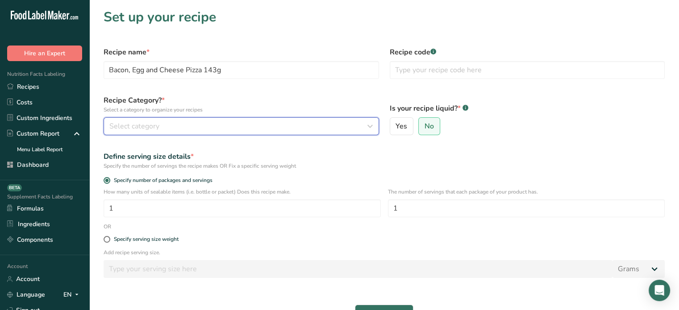
click at [268, 126] on div "Select category" at bounding box center [238, 126] width 259 height 11
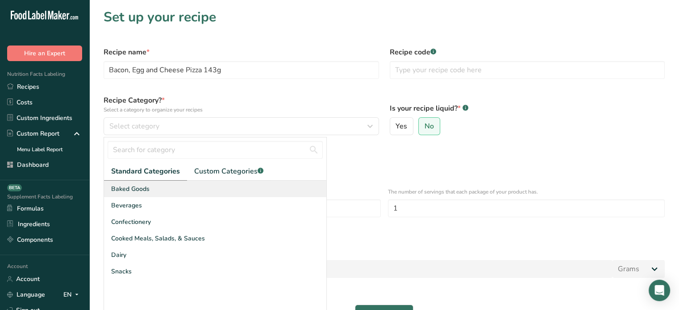
click at [216, 189] on div "Baked Goods" at bounding box center [215, 189] width 222 height 17
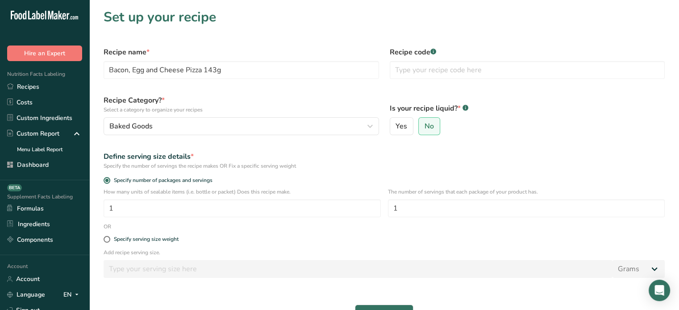
scroll to position [73, 0]
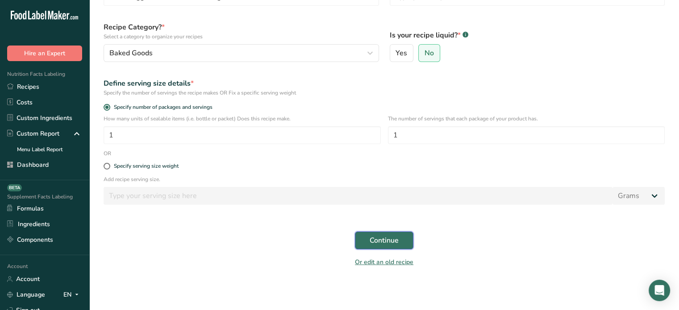
click at [402, 241] on button "Continue" at bounding box center [384, 241] width 59 height 18
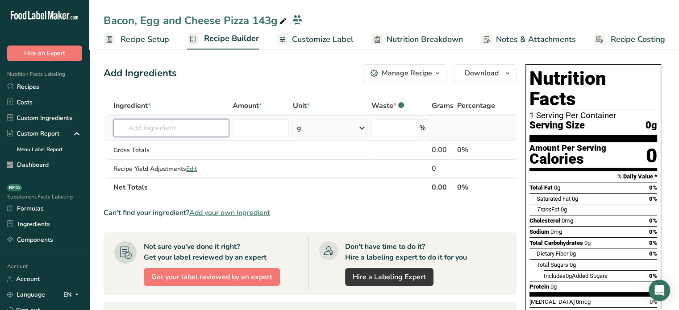
click at [168, 119] on input "text" at bounding box center [171, 128] width 116 height 18
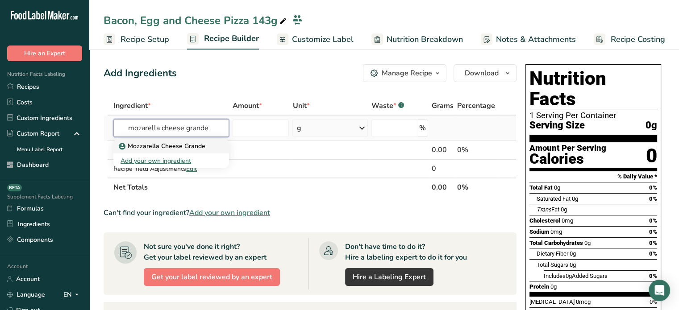
type input "mozarella cheese grande"
click at [186, 146] on p "Mozzarella Cheese Grande" at bounding box center [163, 146] width 85 height 9
type input "Mozzarella Cheese Grande"
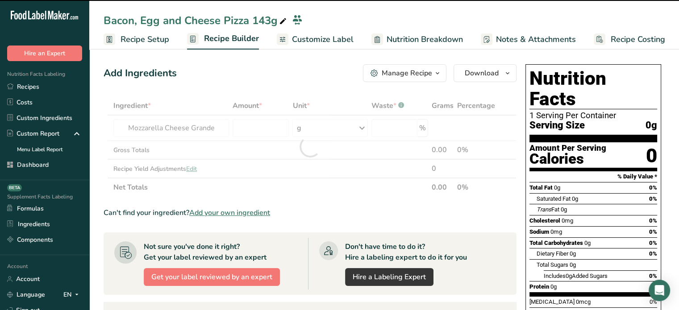
type input "0"
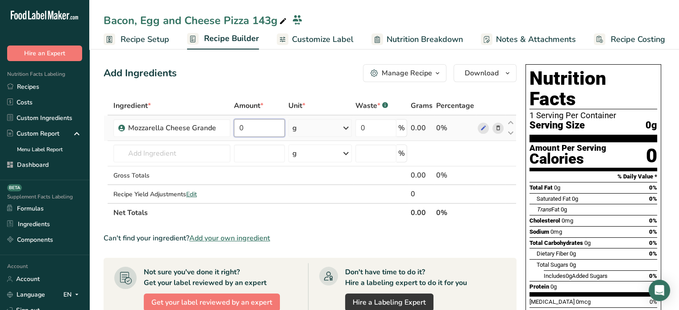
click at [268, 122] on input "0" at bounding box center [259, 128] width 51 height 18
type input "0.75"
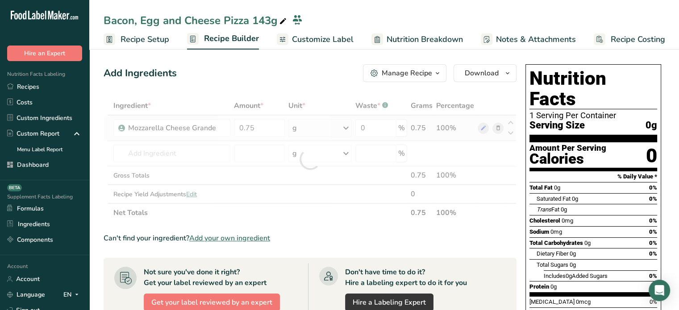
click at [313, 129] on div "Ingredient * Amount * Unit * Waste * .a-a{fill:#347362;}.b-a{fill:#fff;} Grams …" at bounding box center [310, 159] width 413 height 126
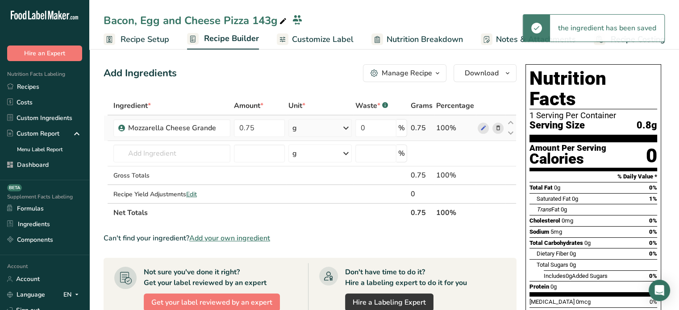
click at [313, 129] on div "g" at bounding box center [321, 128] width 64 height 18
click at [311, 200] on div "See more" at bounding box center [331, 198] width 75 height 9
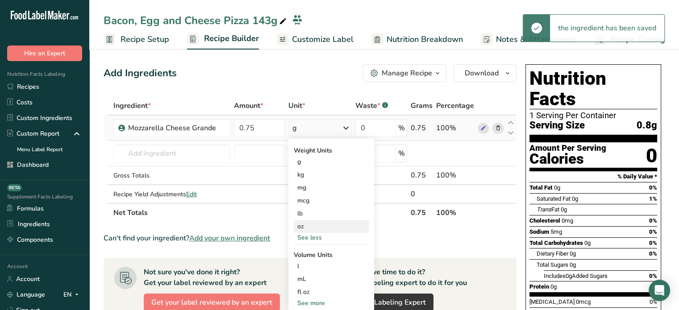
click at [311, 221] on div "oz" at bounding box center [331, 226] width 75 height 13
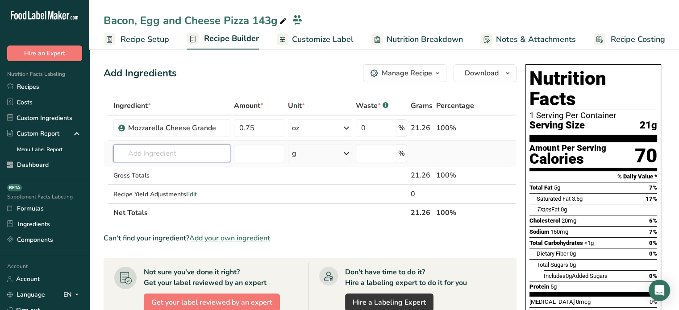
click at [160, 155] on input "text" at bounding box center [171, 154] width 117 height 18
type input "tomato sauce pizza"
click at [187, 168] on div "Tomato Sauce Pizza" at bounding box center [165, 171] width 88 height 9
type input "Tomato Sauce Pizza"
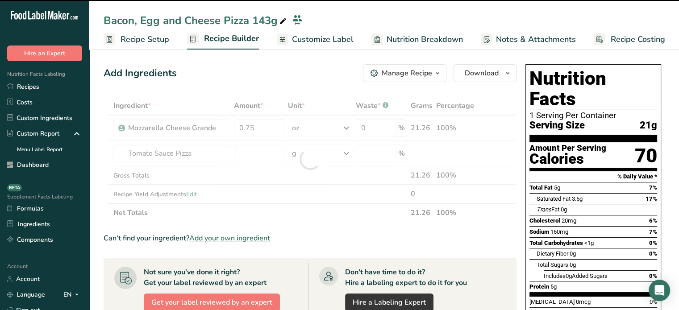
type input "0"
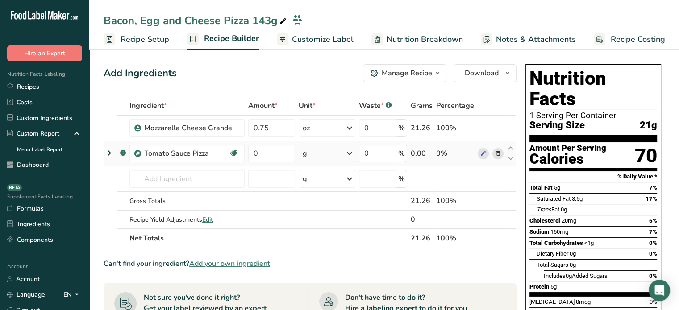
click at [110, 151] on icon at bounding box center [109, 153] width 11 height 16
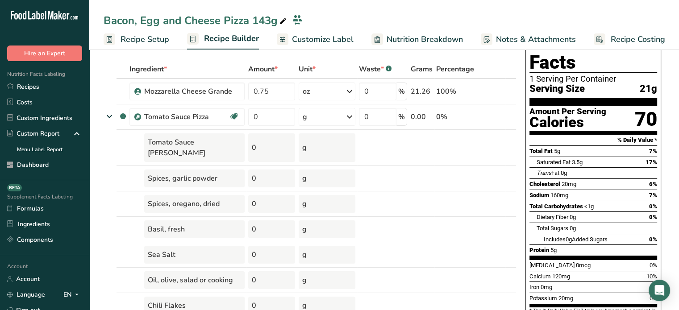
scroll to position [36, 0]
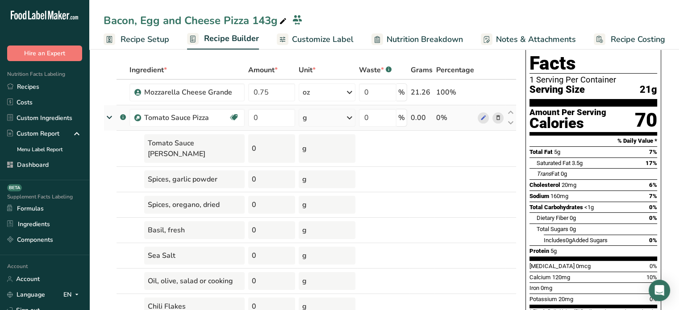
click at [109, 115] on icon at bounding box center [109, 117] width 16 height 11
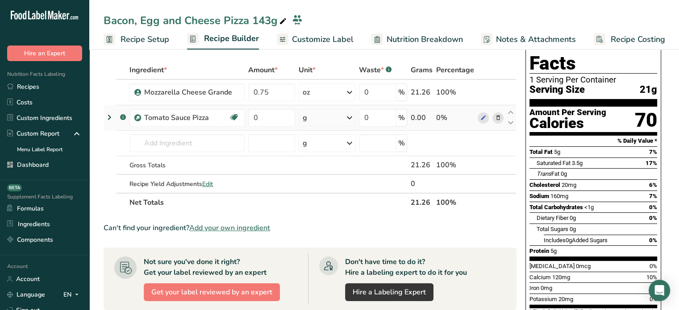
click at [109, 115] on icon at bounding box center [109, 117] width 11 height 16
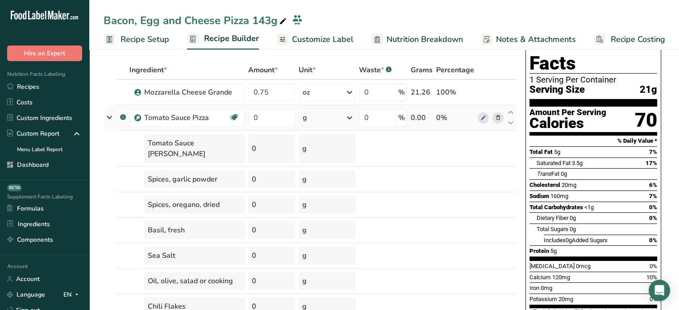
click at [109, 115] on icon at bounding box center [109, 117] width 16 height 11
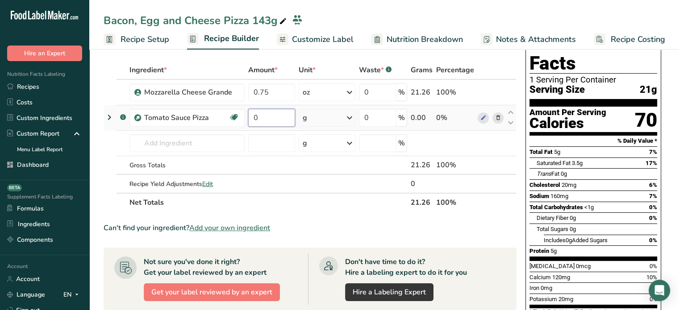
drag, startPoint x: 270, startPoint y: 114, endPoint x: 254, endPoint y: 114, distance: 16.1
click at [254, 114] on input "0" at bounding box center [271, 118] width 47 height 18
type input "1.4"
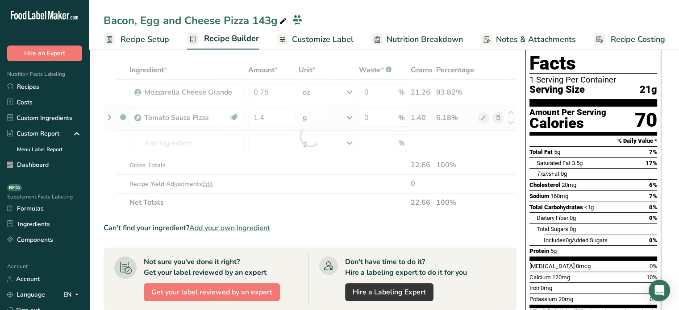
click at [313, 115] on div "Ingredient * Amount * Unit * Waste * .a-a{fill:#347362;}.b-a{fill:#fff;} Grams …" at bounding box center [310, 136] width 413 height 151
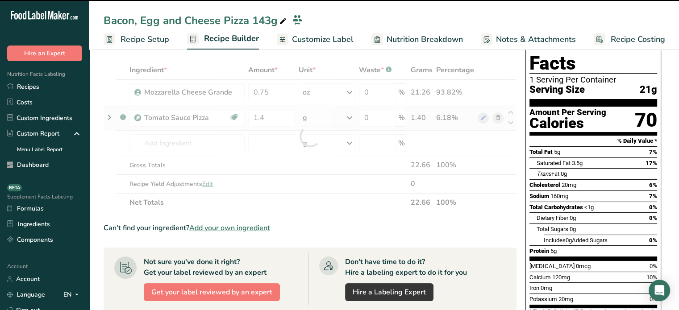
click at [313, 115] on div at bounding box center [310, 136] width 413 height 151
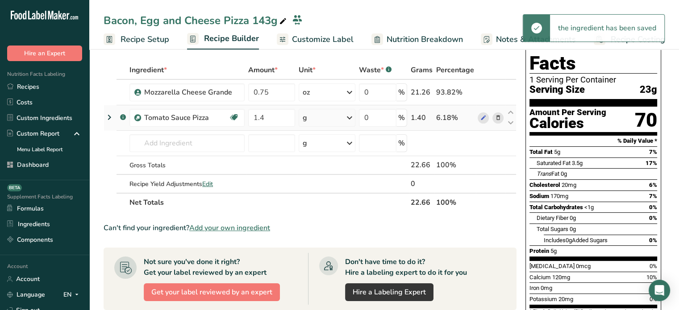
click at [313, 115] on div "g" at bounding box center [327, 118] width 57 height 18
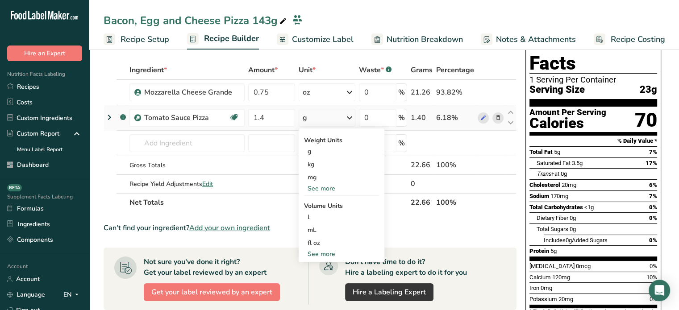
click at [322, 189] on div "See more" at bounding box center [341, 188] width 75 height 9
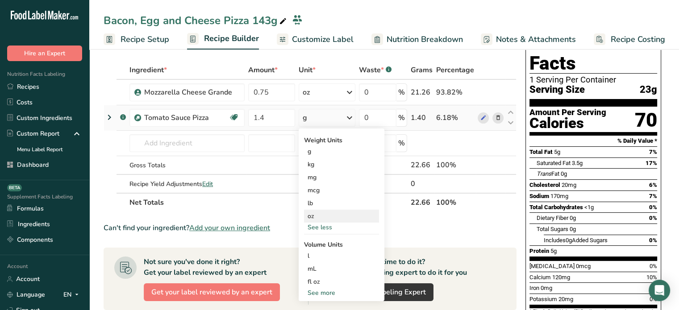
click at [319, 212] on div "oz" at bounding box center [341, 216] width 75 height 13
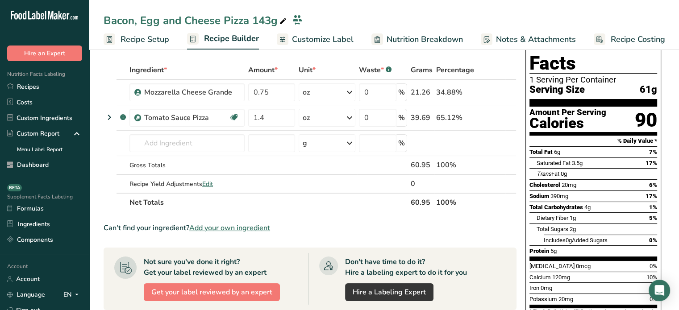
drag, startPoint x: 544, startPoint y: 219, endPoint x: 612, endPoint y: 220, distance: 68.3
click at [612, 235] on div "Includes 0g Added Sugars 0%" at bounding box center [600, 240] width 113 height 11
copy span "Includes 0g Added Sugars"
click at [176, 137] on input "text" at bounding box center [187, 143] width 115 height 18
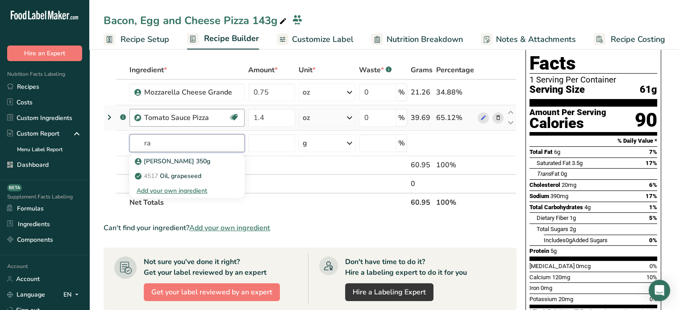
type input "r"
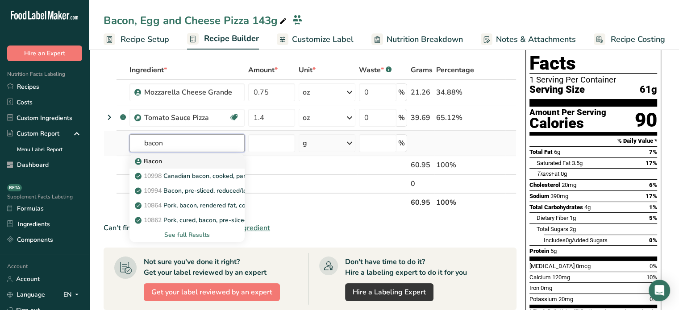
type input "bacon"
click at [174, 161] on div "Bacon" at bounding box center [180, 161] width 87 height 9
type input "Bacon"
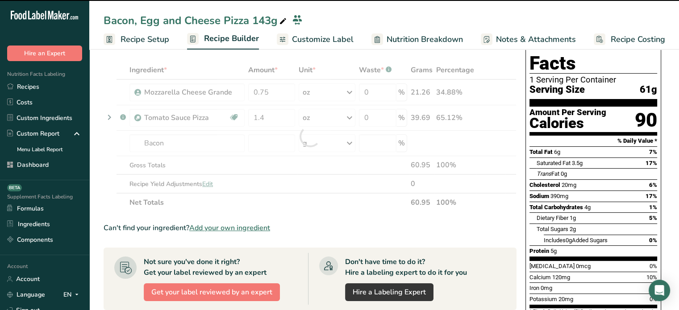
type input "0"
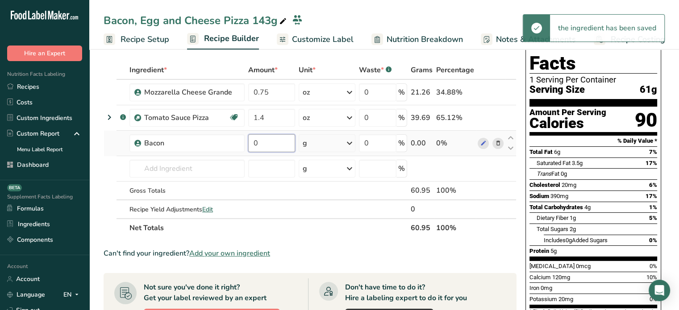
click at [284, 149] on input "0" at bounding box center [271, 143] width 47 height 18
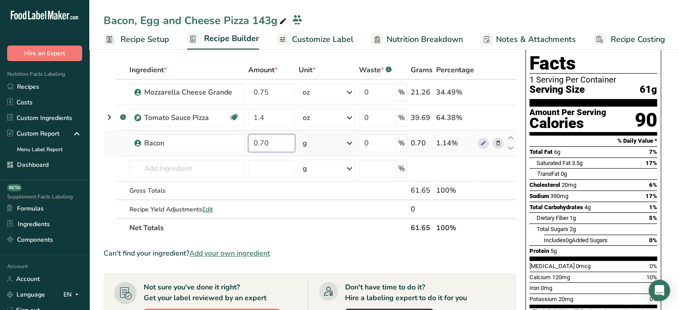
type input "0.70"
click at [327, 151] on div "Ingredient * Amount * Unit * Waste * .a-a{fill:#347362;}.b-a{fill:#fff;} Grams …" at bounding box center [310, 149] width 413 height 177
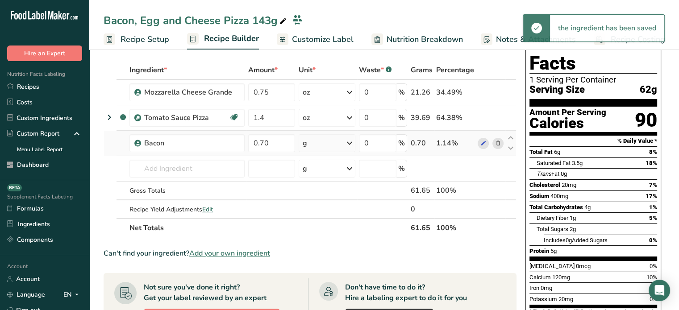
click at [327, 151] on div "g" at bounding box center [327, 143] width 57 height 18
click at [329, 211] on div "See more" at bounding box center [341, 214] width 75 height 9
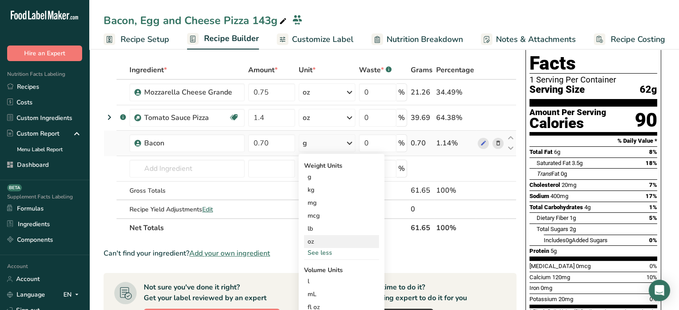
click at [322, 236] on div "oz" at bounding box center [341, 241] width 75 height 13
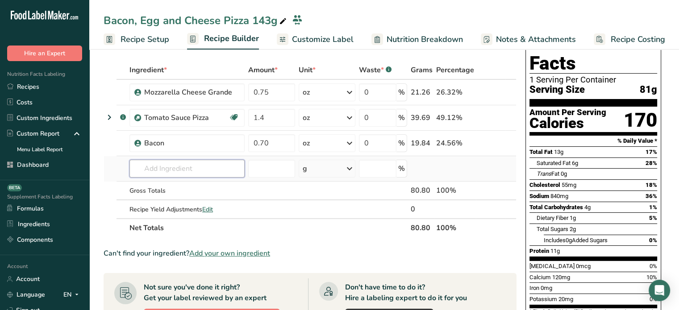
click at [194, 170] on input "text" at bounding box center [187, 169] width 115 height 18
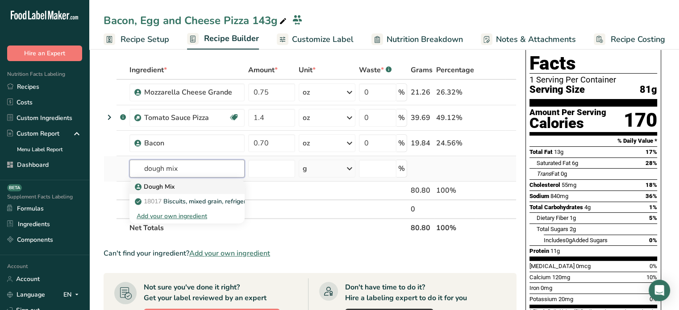
type input "dough mix"
click at [196, 182] on div "Dough Mix" at bounding box center [180, 186] width 87 height 9
type input "Dough Mix"
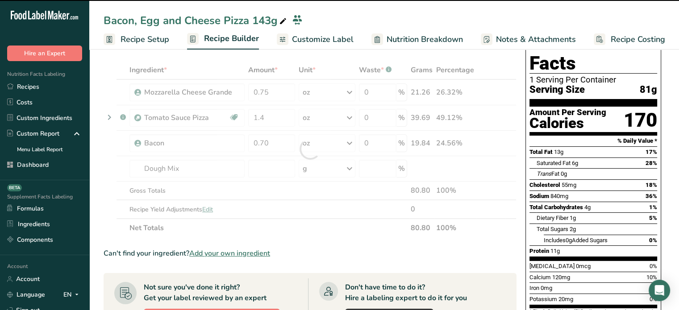
type input "0"
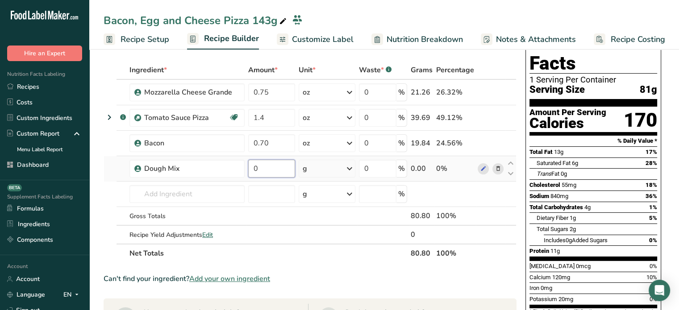
click at [272, 173] on input "0" at bounding box center [271, 169] width 47 height 18
type input "1.75"
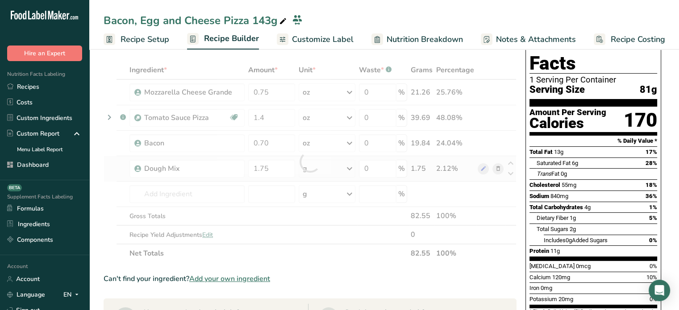
click at [313, 165] on div "Ingredient * Amount * Unit * Waste * .a-a{fill:#347362;}.b-a{fill:#fff;} Grams …" at bounding box center [310, 162] width 413 height 202
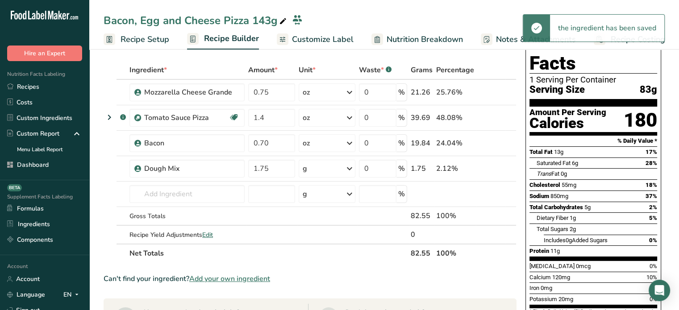
click at [312, 172] on div "g" at bounding box center [327, 169] width 57 height 18
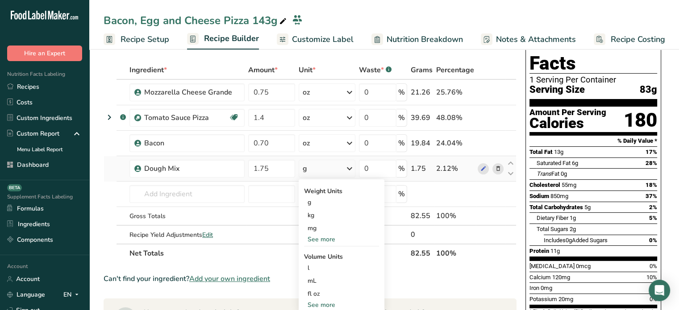
click at [321, 237] on div "See more" at bounding box center [341, 239] width 75 height 9
click at [319, 265] on div "oz" at bounding box center [341, 267] width 75 height 13
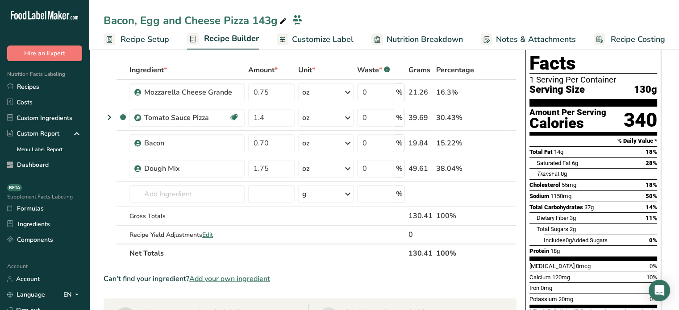
drag, startPoint x: 105, startPoint y: 18, endPoint x: 246, endPoint y: 23, distance: 140.8
click at [246, 23] on div "Bacon, Egg and Cheese Pizza 143g" at bounding box center [196, 21] width 185 height 16
